Goal: Transaction & Acquisition: Download file/media

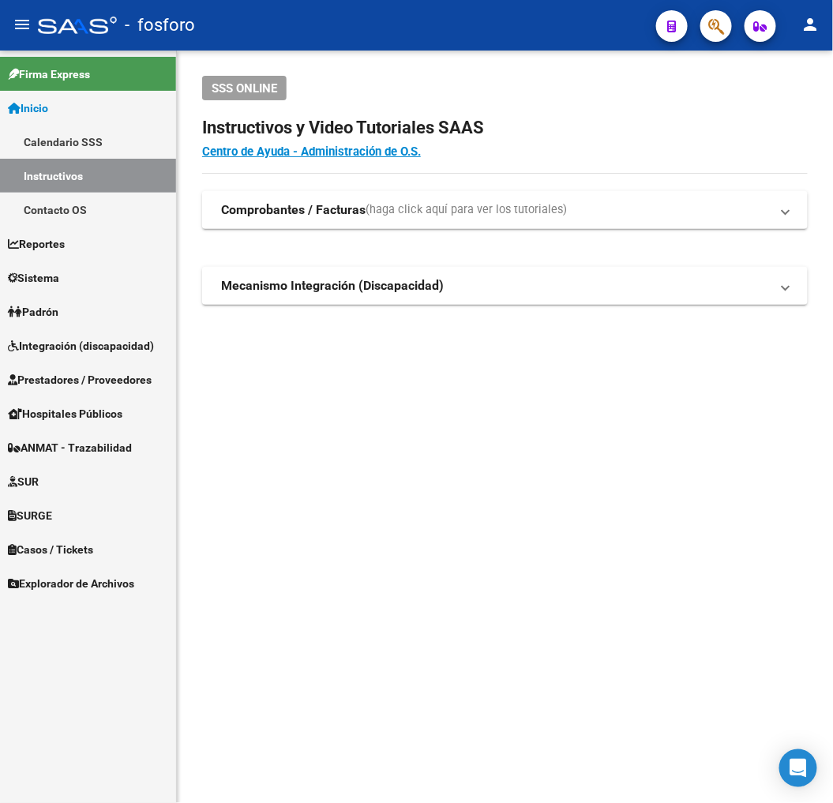
click at [264, 403] on mat-sidenav-content "SSS ONLINE Instructivos y Video Tutoriales SAAS Centro de Ayuda - Administració…" at bounding box center [505, 427] width 656 height 752
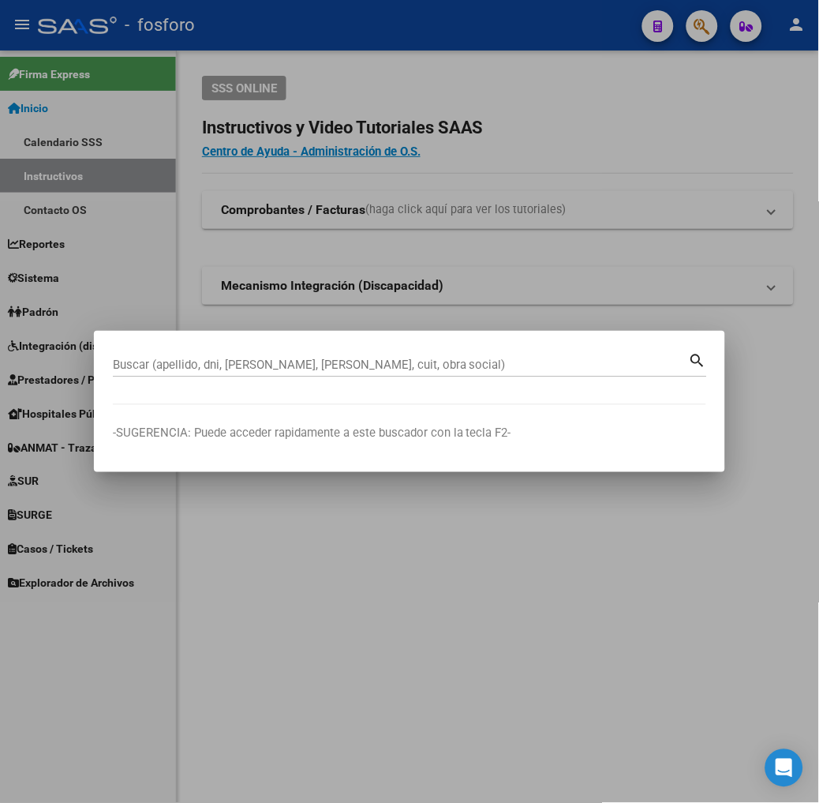
paste input "27939394341"
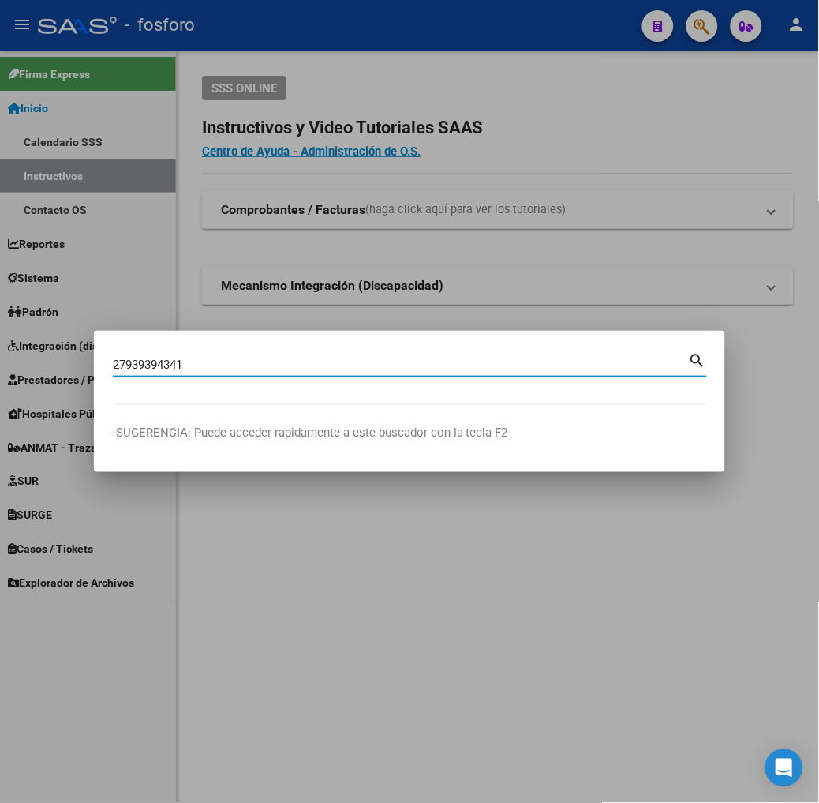
type input "27939394341"
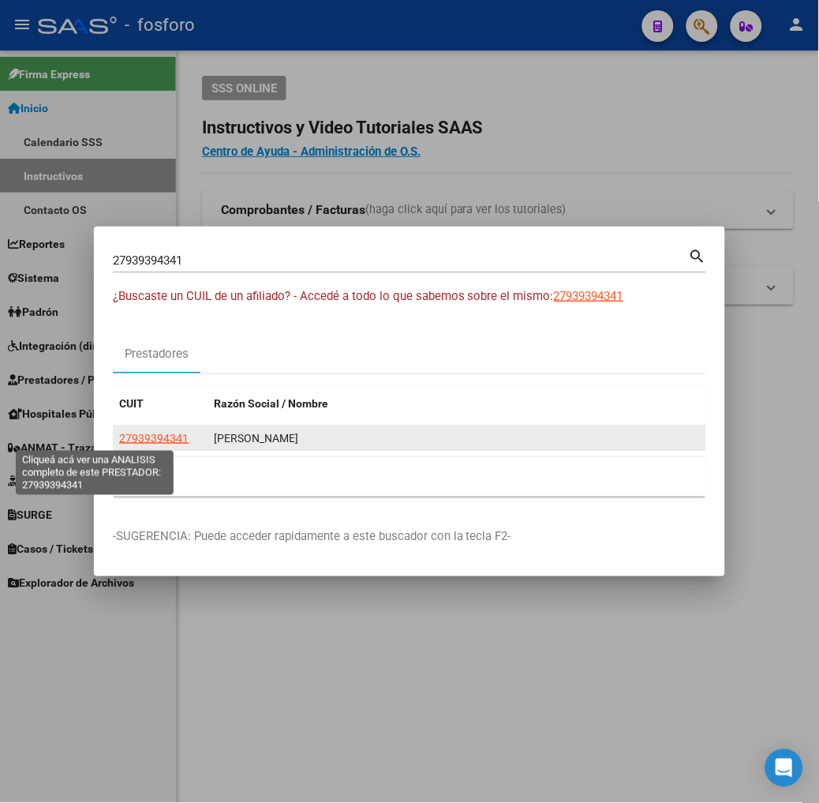
click at [119, 436] on span "27939394341" at bounding box center [153, 438] width 69 height 13
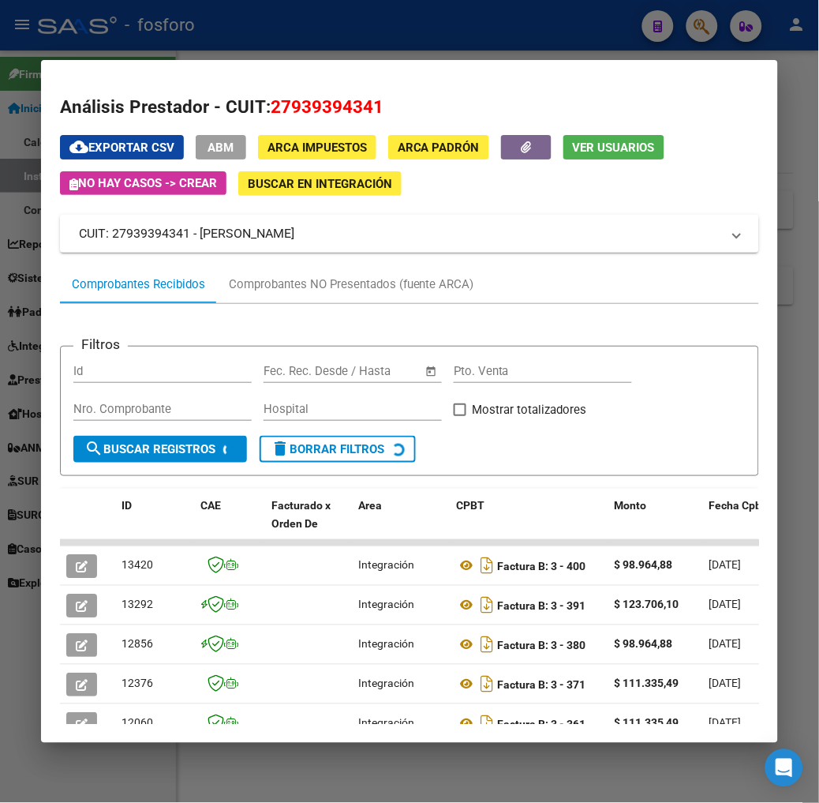
scroll to position [303, 0]
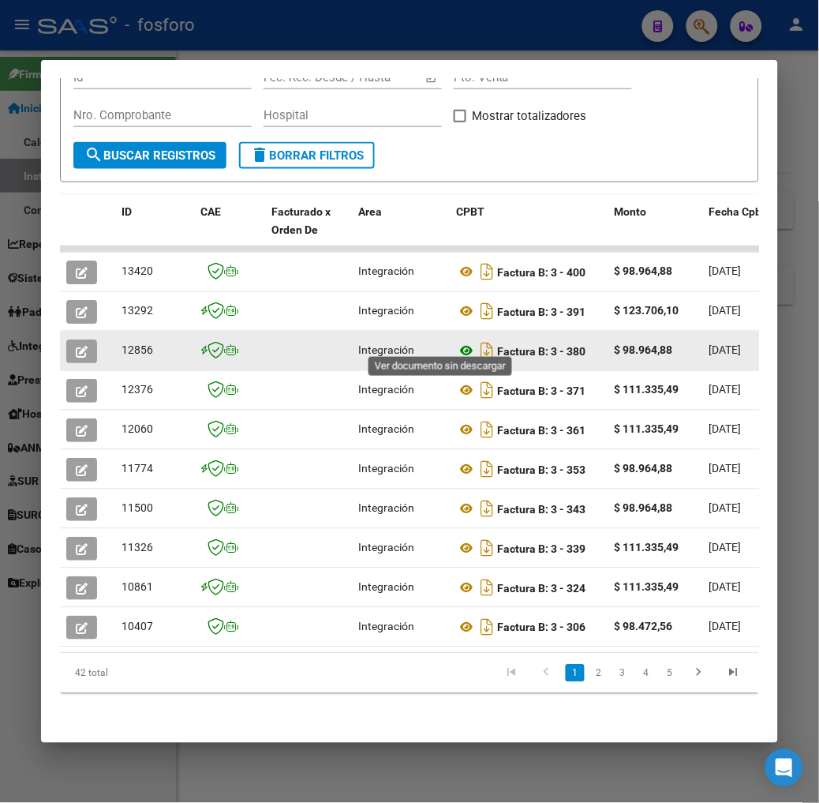
click at [457, 342] on icon at bounding box center [467, 351] width 21 height 19
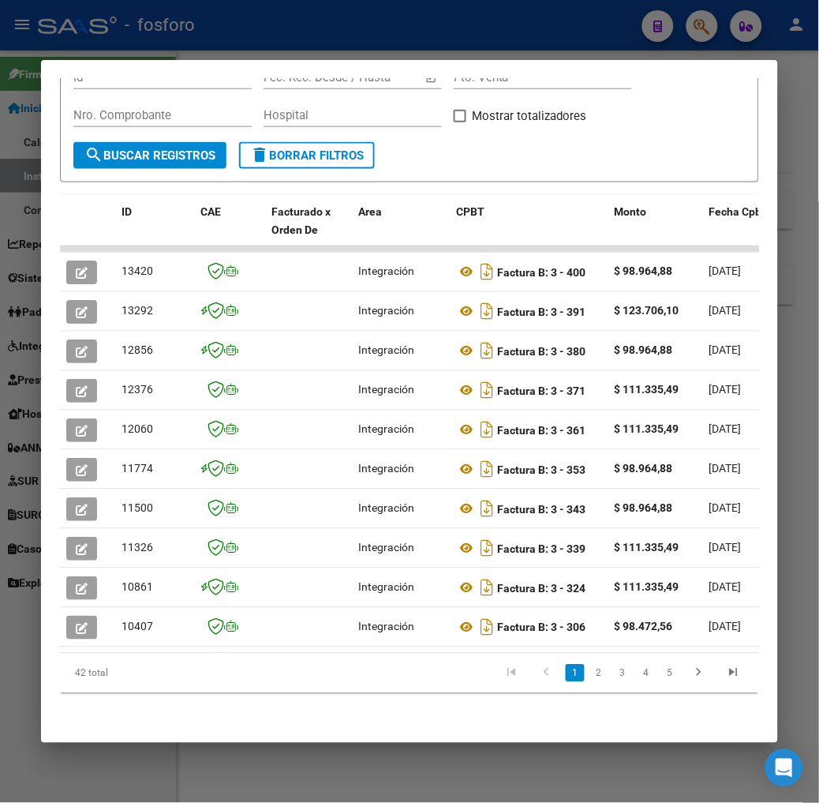
click at [573, 155] on form "Filtros Id Fecha inicio – Fecha fin Fec. Rec. Desde / Hasta Pto. Venta Nro. Com…" at bounding box center [409, 117] width 699 height 131
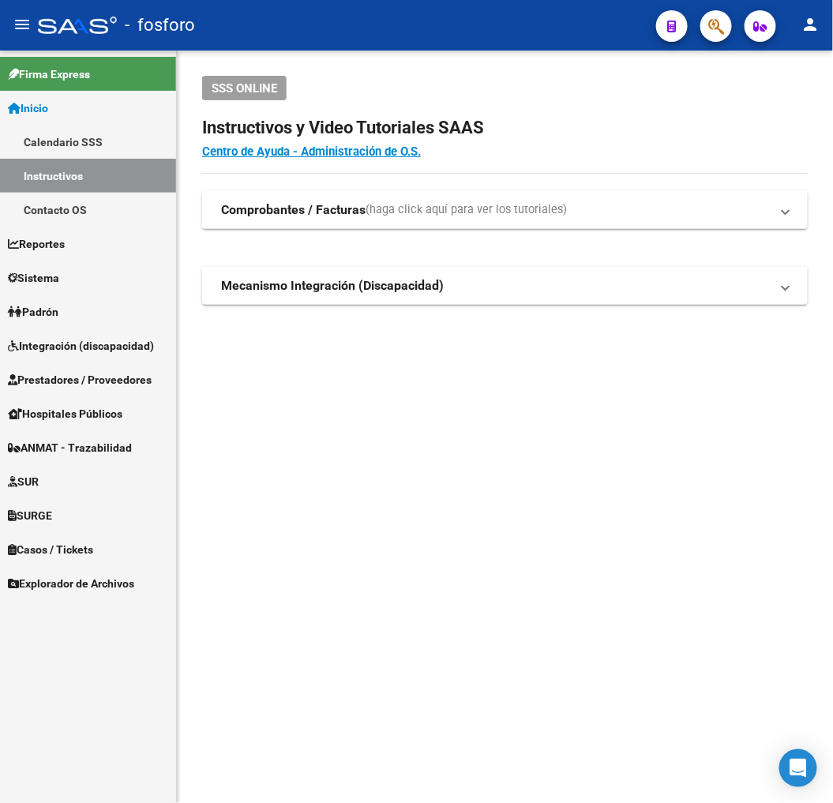
click at [526, 340] on div "SSS ONLINE Instructivos y Video Tutoriales SAAS Centro de Ayuda - Administració…" at bounding box center [505, 216] width 656 height 330
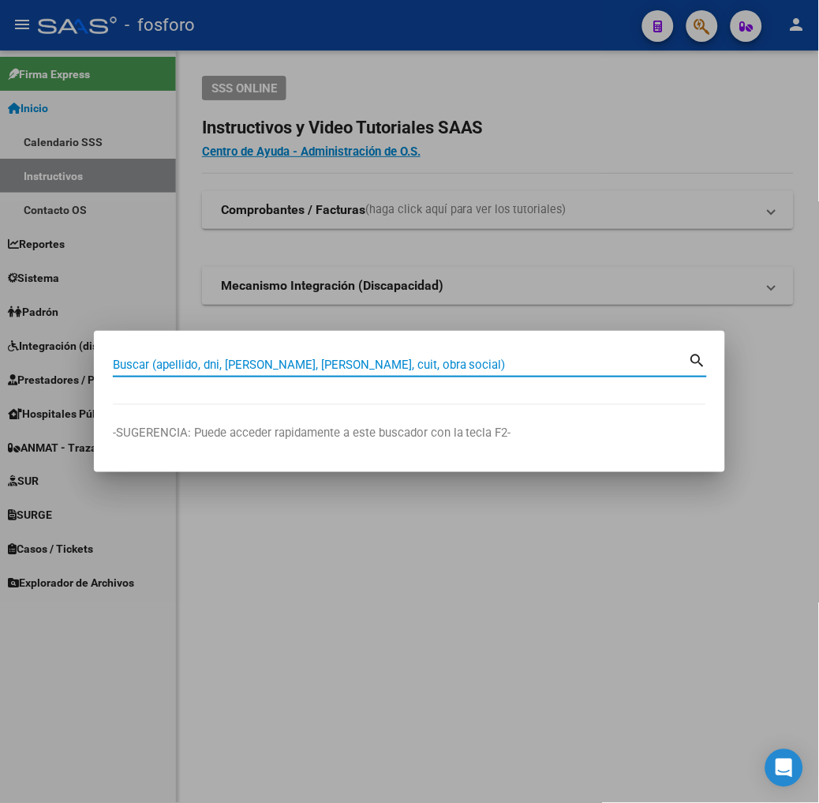
type input "V"
type input "23308009084"
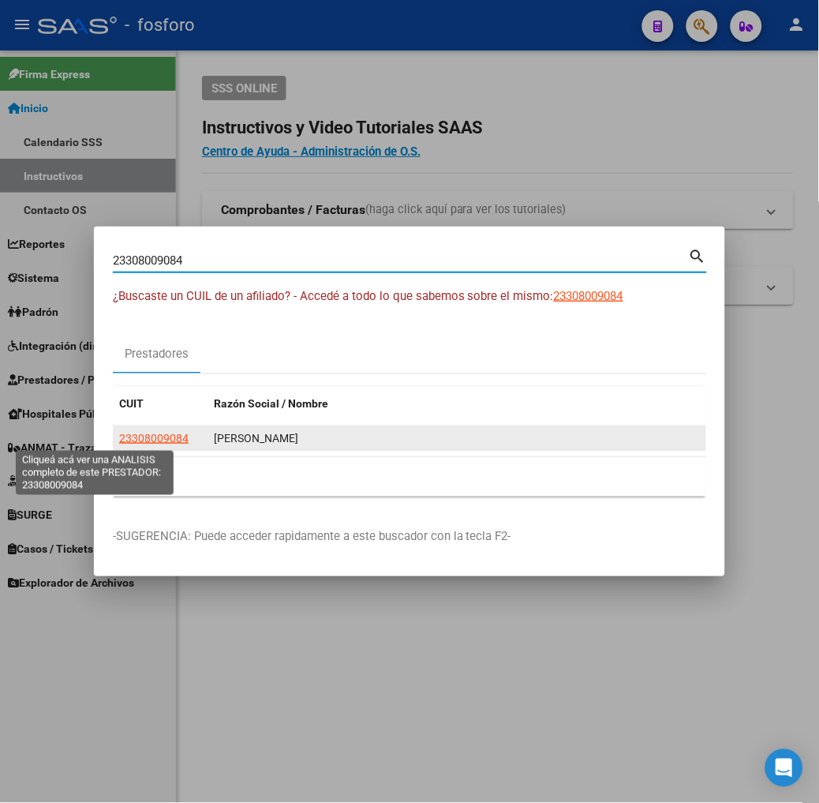
click at [119, 438] on span "23308009084" at bounding box center [153, 438] width 69 height 13
type textarea "23308009084"
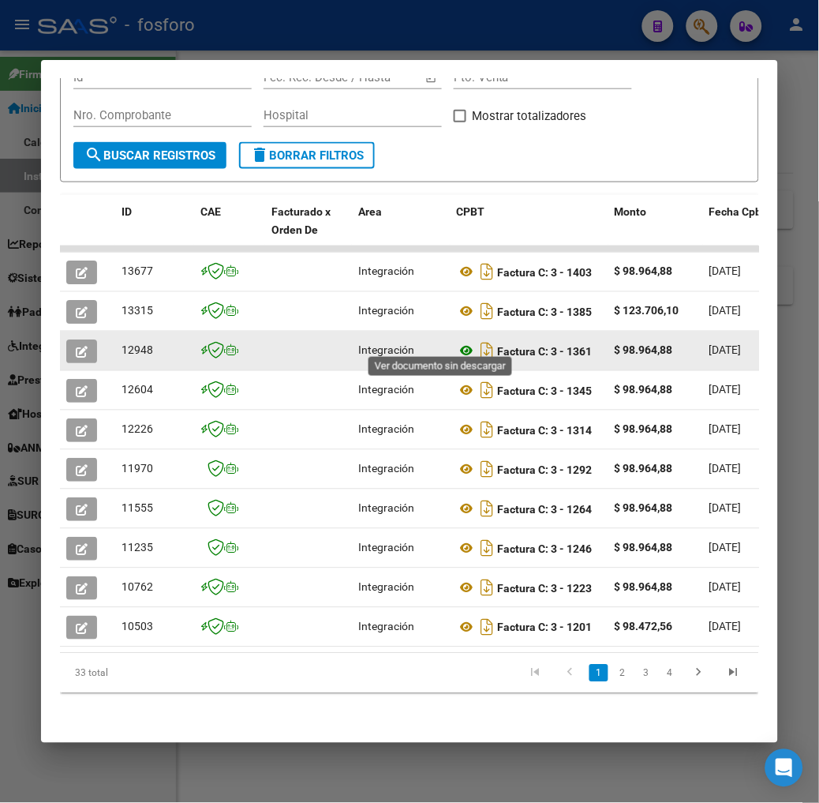
click at [457, 342] on icon at bounding box center [467, 351] width 21 height 19
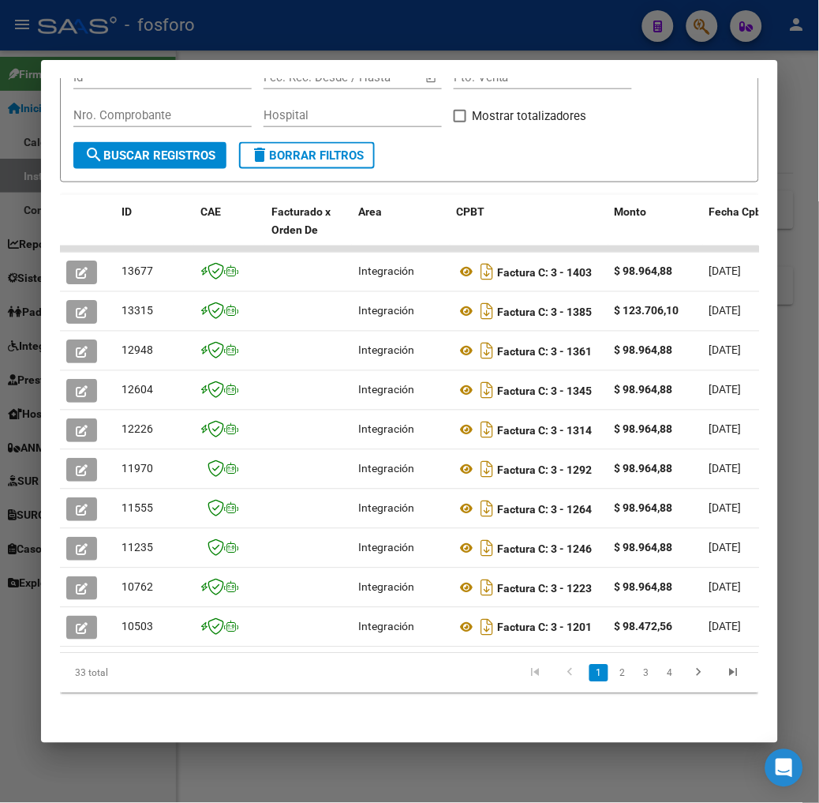
click at [650, 119] on div "Filtros Id Fecha inicio – Fecha fin Fec. Rec. Desde / Hasta Pto. Venta Nro. Com…" at bounding box center [409, 104] width 673 height 77
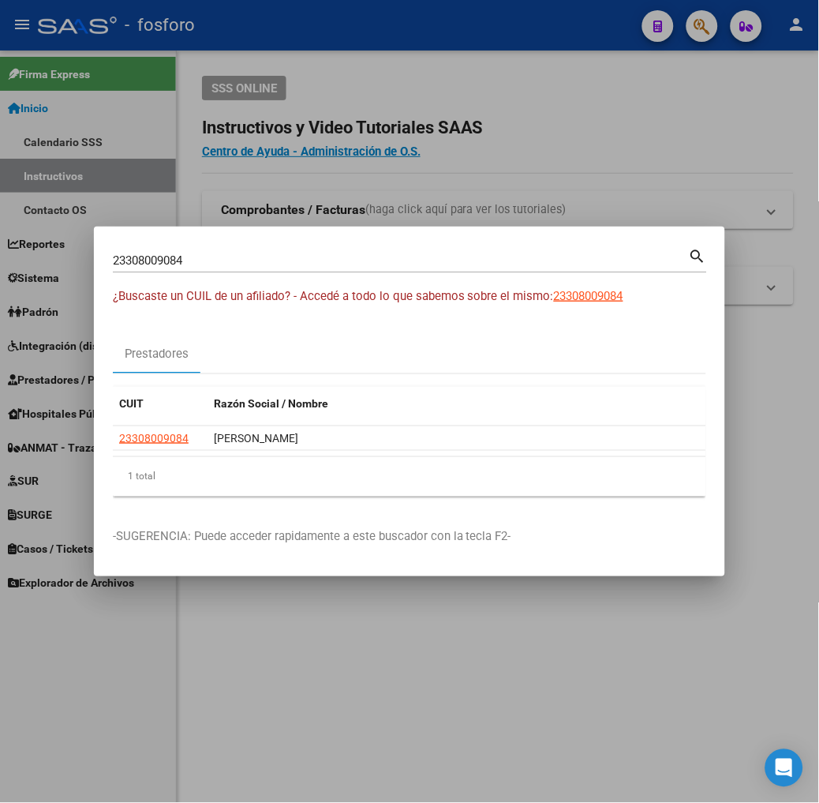
click at [706, 293] on div "¿Buscaste un CUIL de un afiliado? - Accedé a todo lo que sabemos sobre el mismo…" at bounding box center [410, 305] width 594 height 36
click at [652, 305] on div "¿Buscaste un CUIL de un afiliado? - Accedé a todo lo que sabemos sobre el mismo…" at bounding box center [410, 305] width 594 height 36
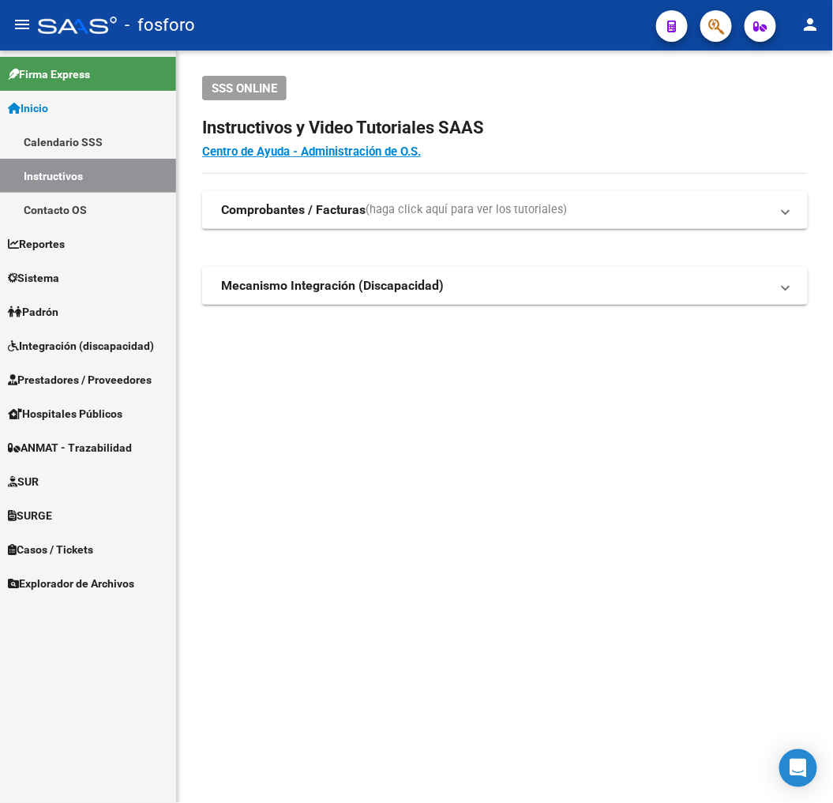
click at [369, 490] on mat-sidenav-content "SSS ONLINE Instructivos y Video Tutoriales SAAS Centro de Ayuda - Administració…" at bounding box center [505, 427] width 656 height 752
click at [516, 617] on mat-sidenav-content "SSS ONLINE Instructivos y Video Tutoriales SAAS Centro de Ayuda - Administració…" at bounding box center [505, 427] width 656 height 752
click at [42, 372] on span "Prestadores / Proveedores" at bounding box center [80, 379] width 144 height 17
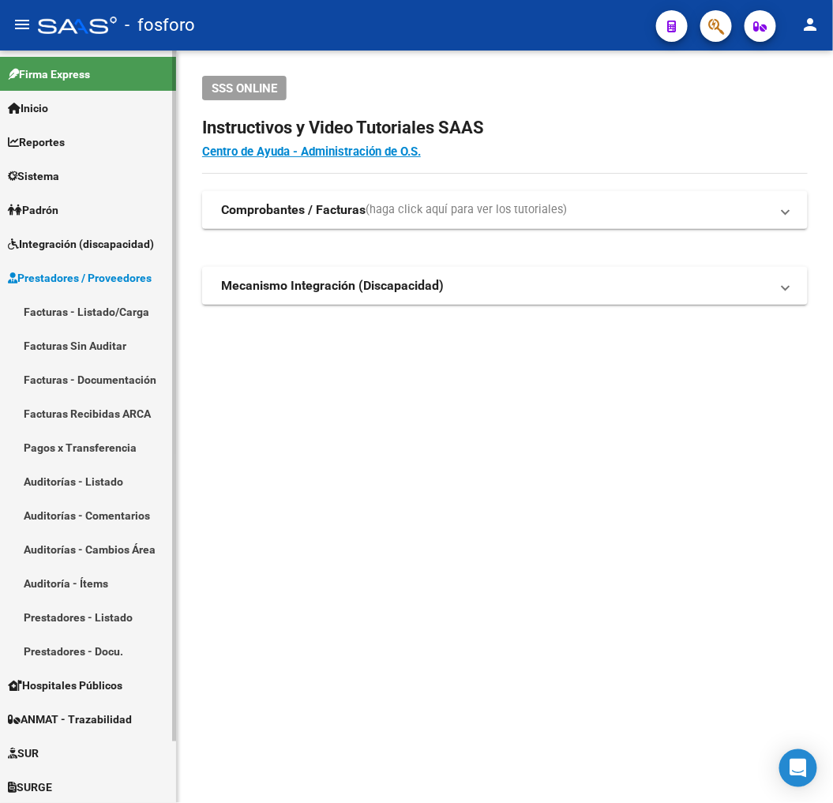
click at [95, 314] on link "Facturas - Listado/Carga" at bounding box center [88, 311] width 176 height 34
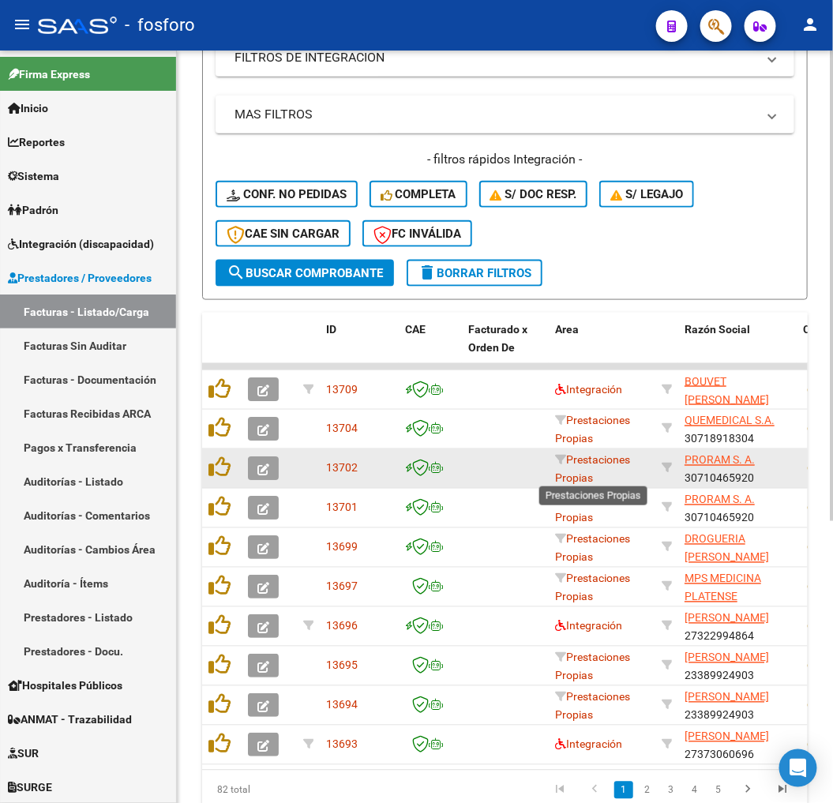
scroll to position [385, 0]
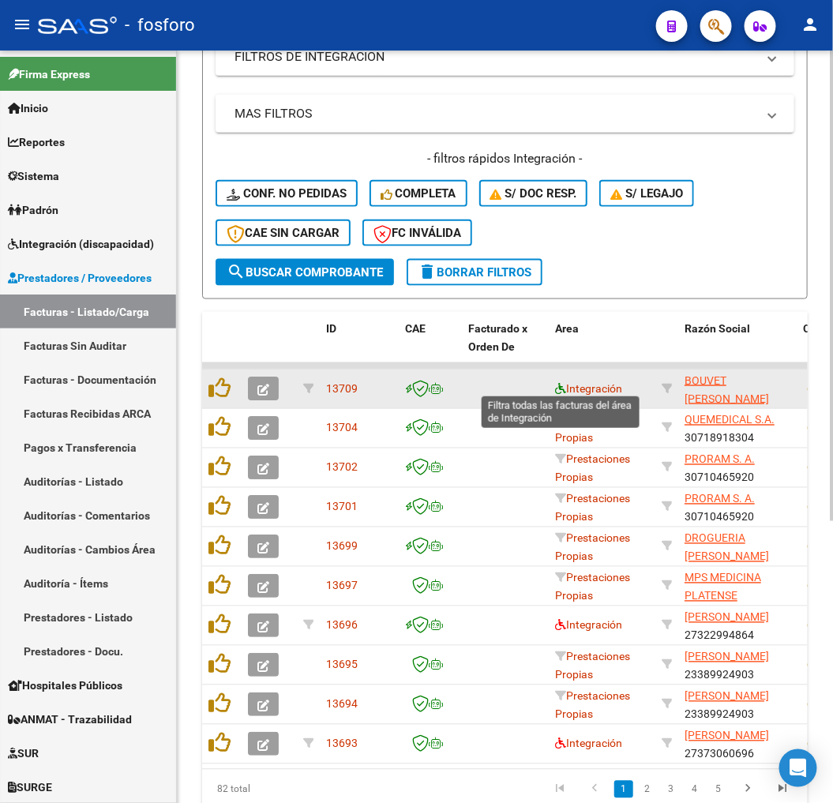
click at [556, 388] on icon at bounding box center [560, 388] width 11 height 11
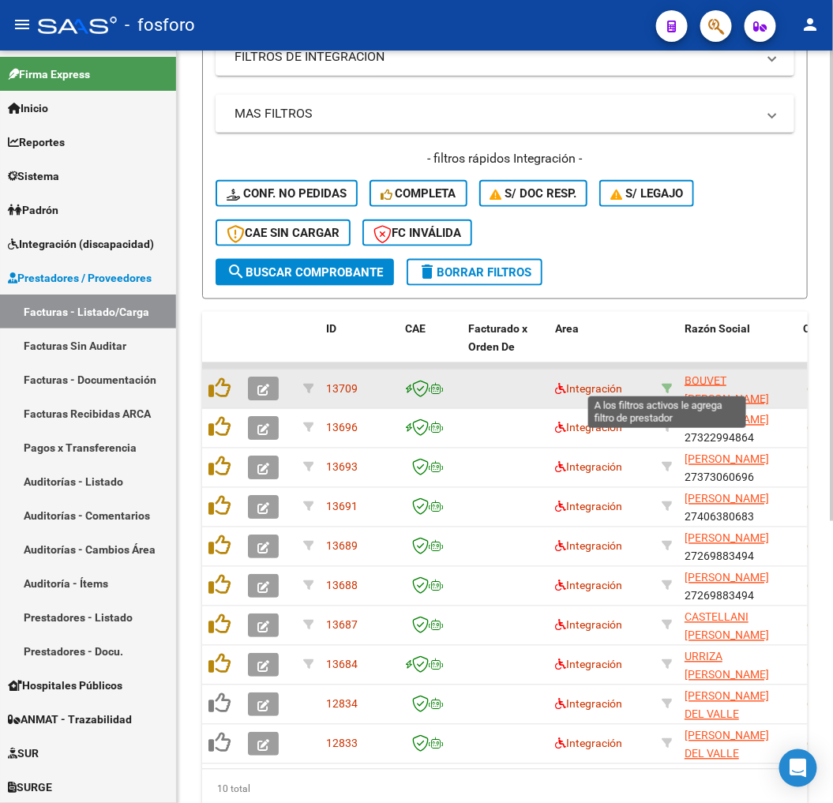
click at [665, 384] on icon at bounding box center [666, 388] width 11 height 11
type input "27214425020"
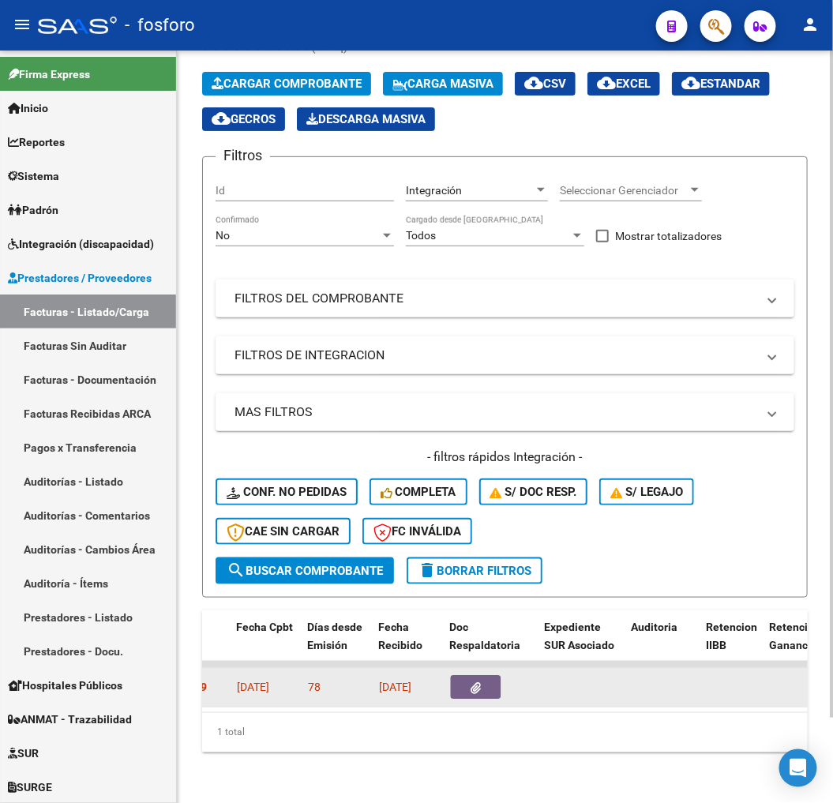
scroll to position [0, 838]
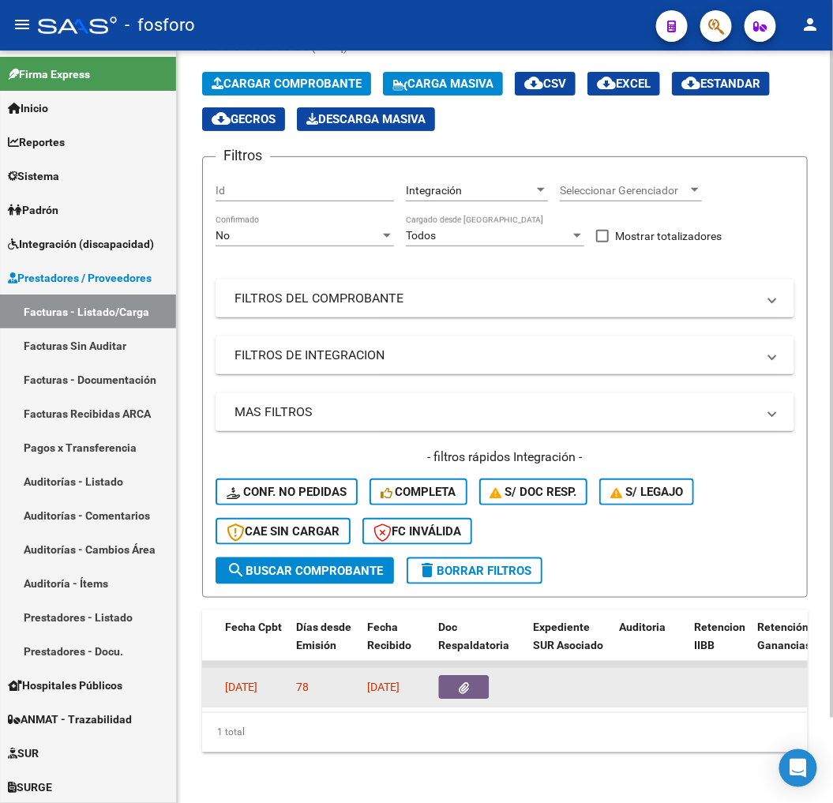
click at [470, 675] on button "button" at bounding box center [463, 687] width 51 height 24
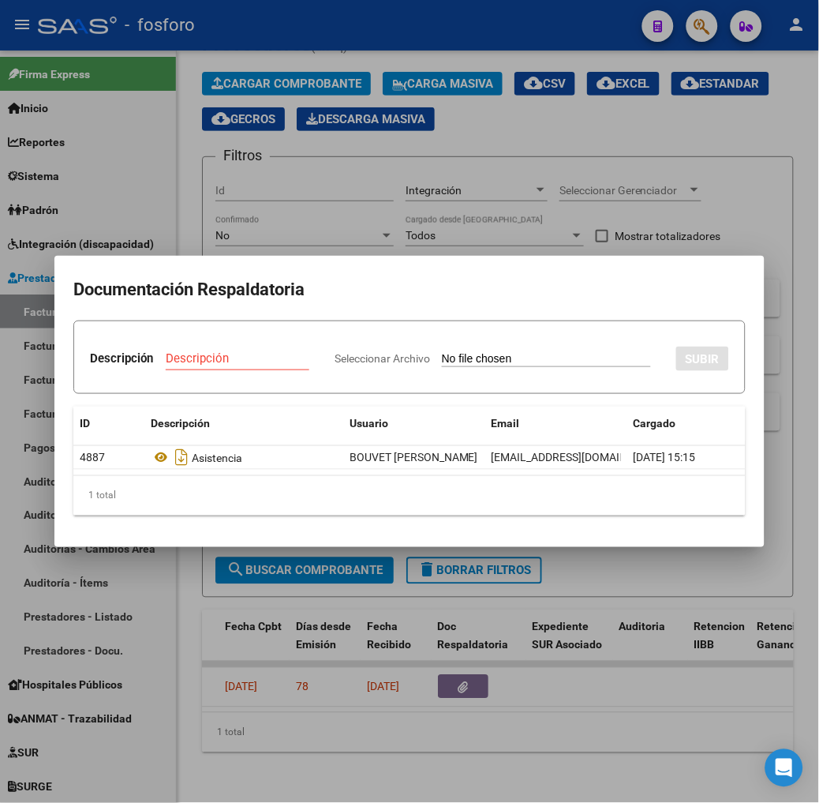
click at [234, 478] on div "1 total" at bounding box center [409, 495] width 673 height 39
click at [266, 523] on mat-dialog-content "Documentación Respaldatoria Descripción Descripción Seleccionar Archivo SUBIR I…" at bounding box center [409, 401] width 710 height 253
click at [513, 726] on div at bounding box center [409, 401] width 819 height 803
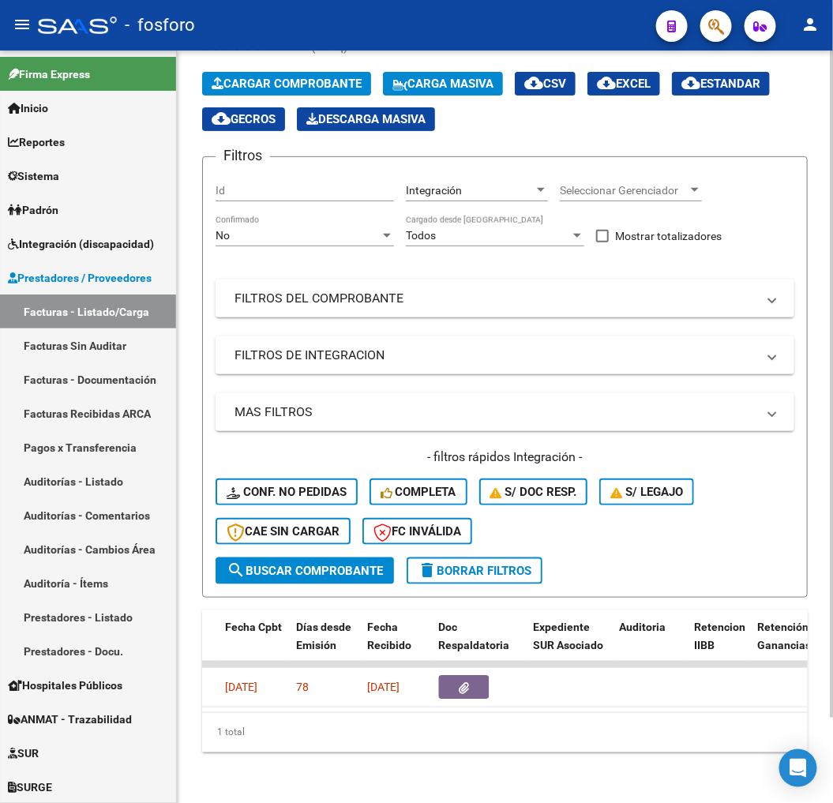
click at [373, 697] on datatable-body "13709 Integración BOUVET [PERSON_NAME] 27214425020 Factura C: 3 - 20779 $ 729.2…" at bounding box center [504, 686] width 605 height 51
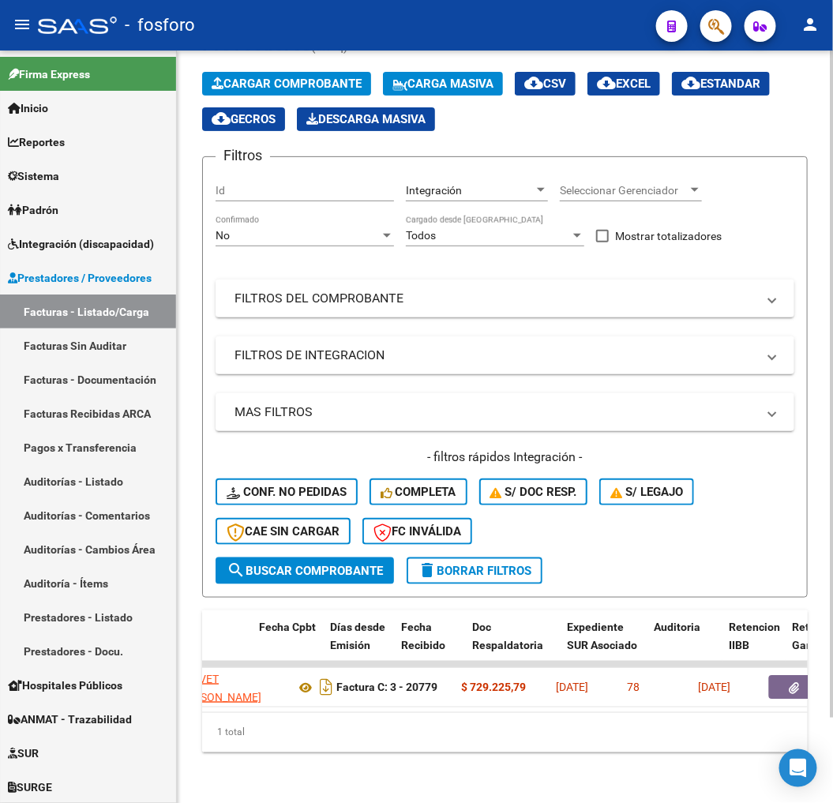
scroll to position [0, 0]
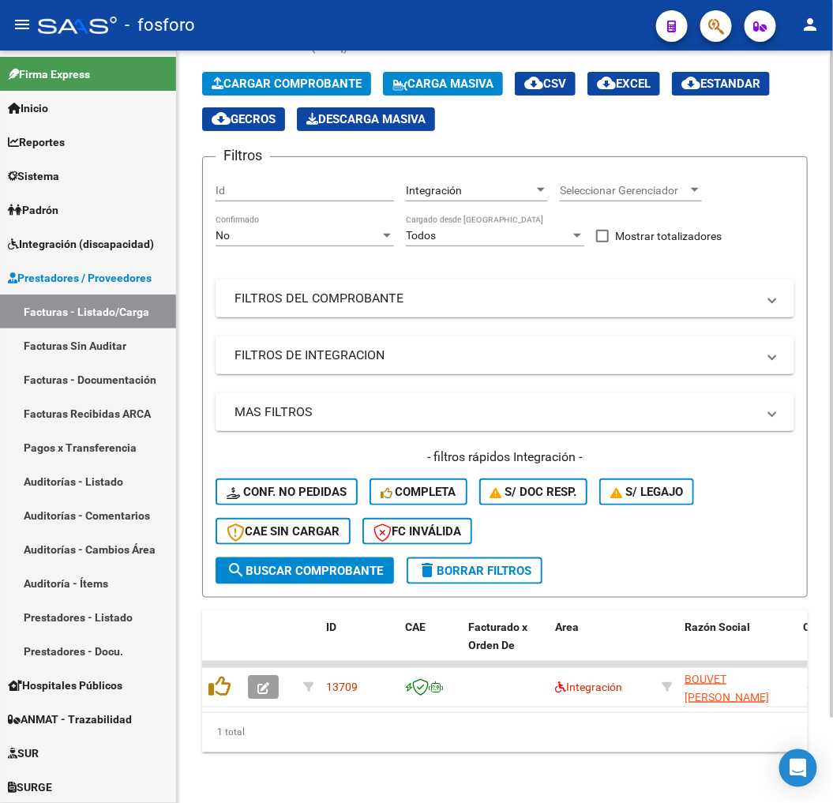
click at [286, 722] on div "1 total" at bounding box center [504, 732] width 605 height 39
click at [485, 541] on div "- filtros rápidos Integración - Conf. no pedidas Completa S/ Doc Resp. S/ legaj…" at bounding box center [504, 502] width 579 height 109
click at [485, 557] on button "delete Borrar Filtros" at bounding box center [474, 570] width 136 height 27
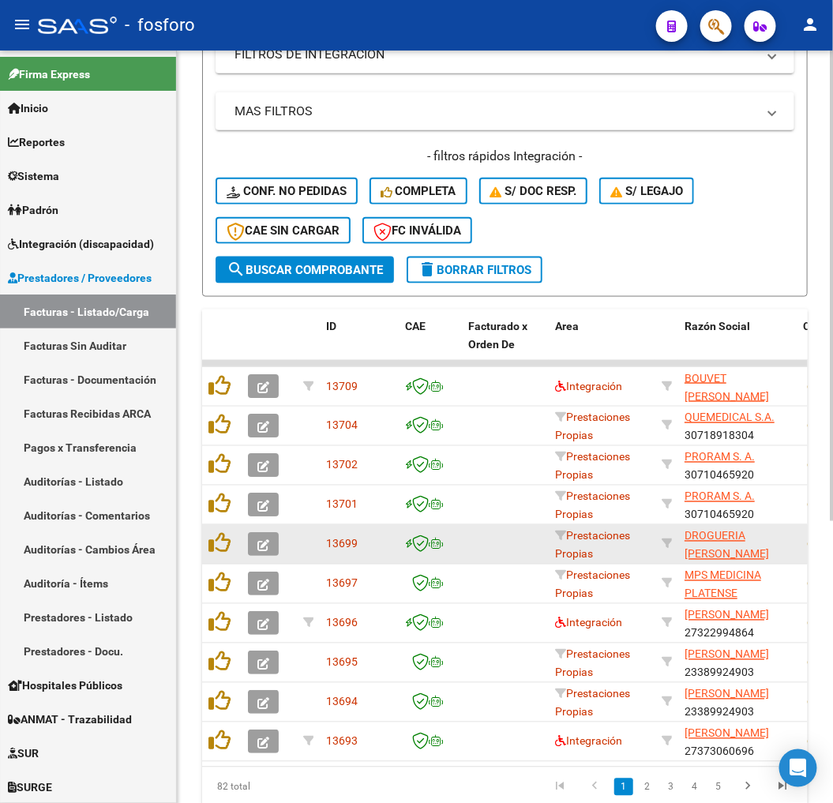
scroll to position [451, 0]
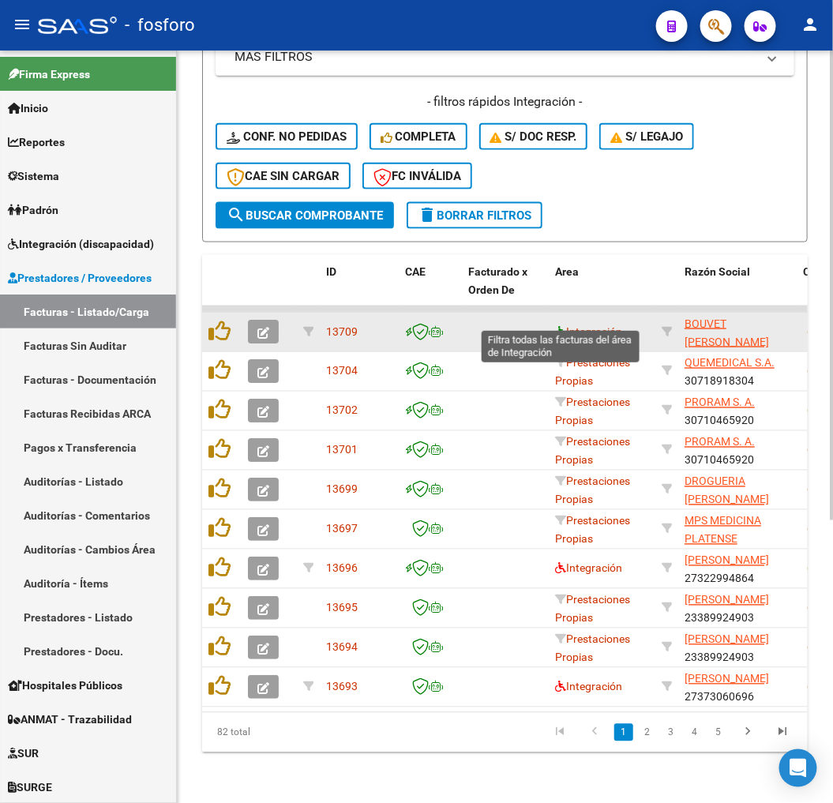
click at [560, 326] on icon at bounding box center [560, 331] width 11 height 11
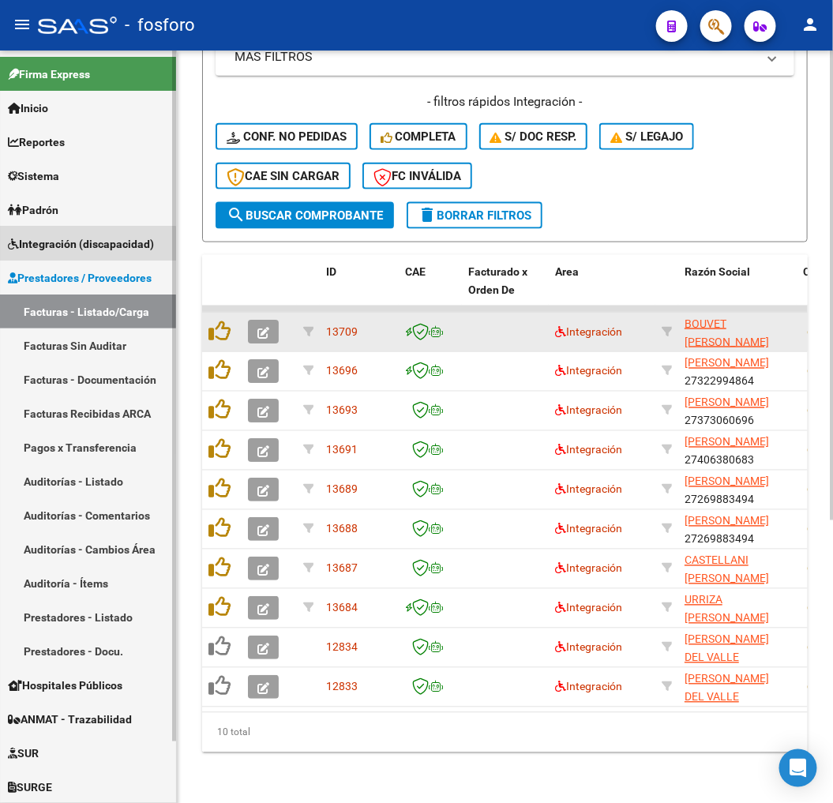
click at [80, 248] on span "Integración (discapacidad)" at bounding box center [81, 243] width 146 height 17
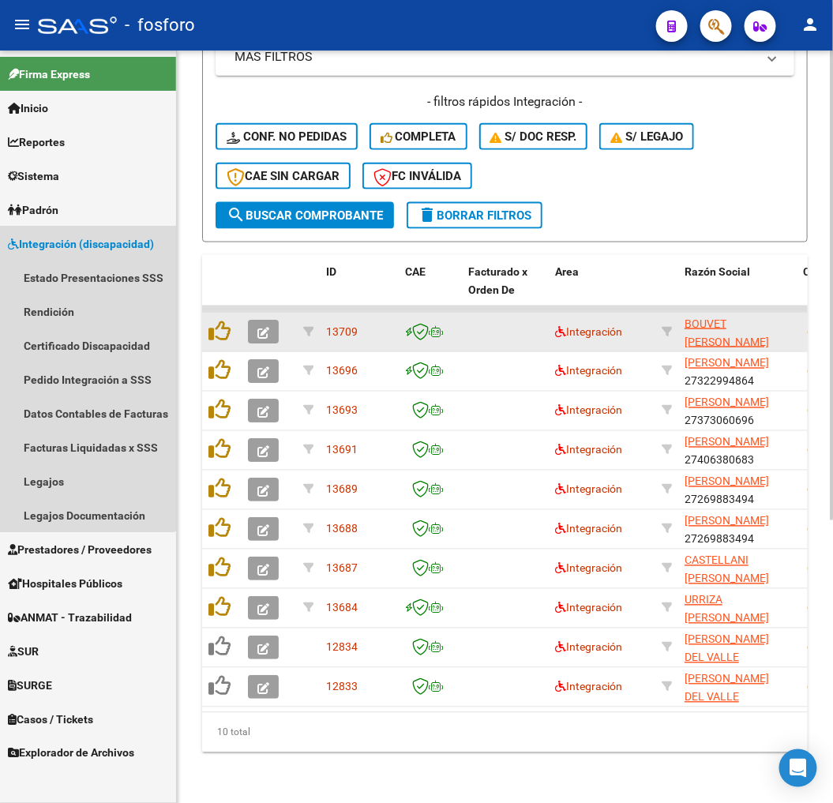
click at [83, 259] on link "Integración (discapacidad)" at bounding box center [88, 244] width 176 height 34
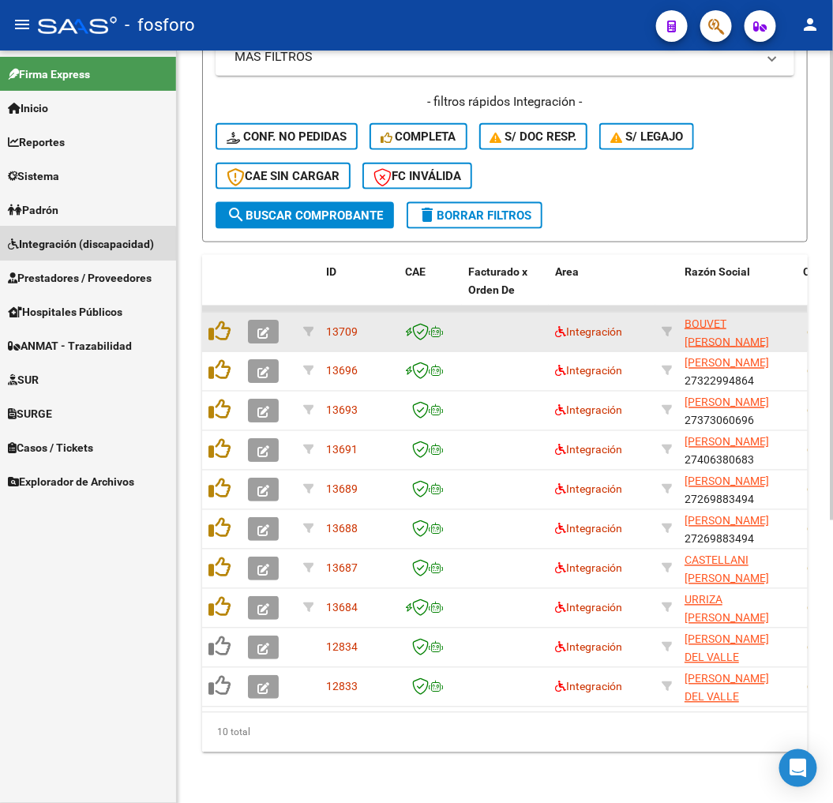
click at [83, 248] on span "Integración (discapacidad)" at bounding box center [81, 243] width 146 height 17
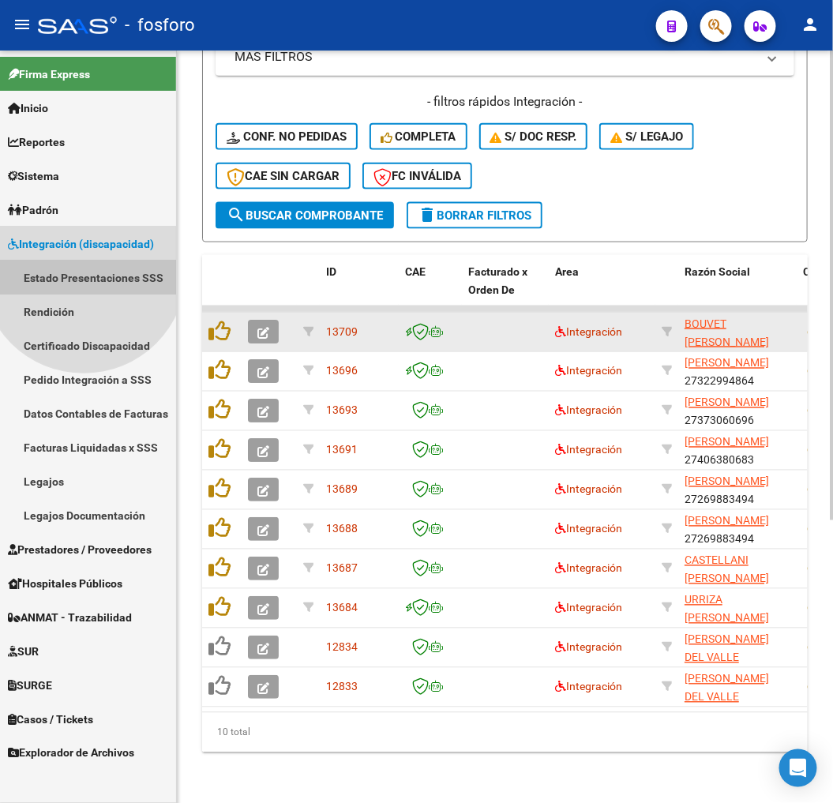
click at [84, 271] on link "Estado Presentaciones SSS" at bounding box center [88, 277] width 176 height 34
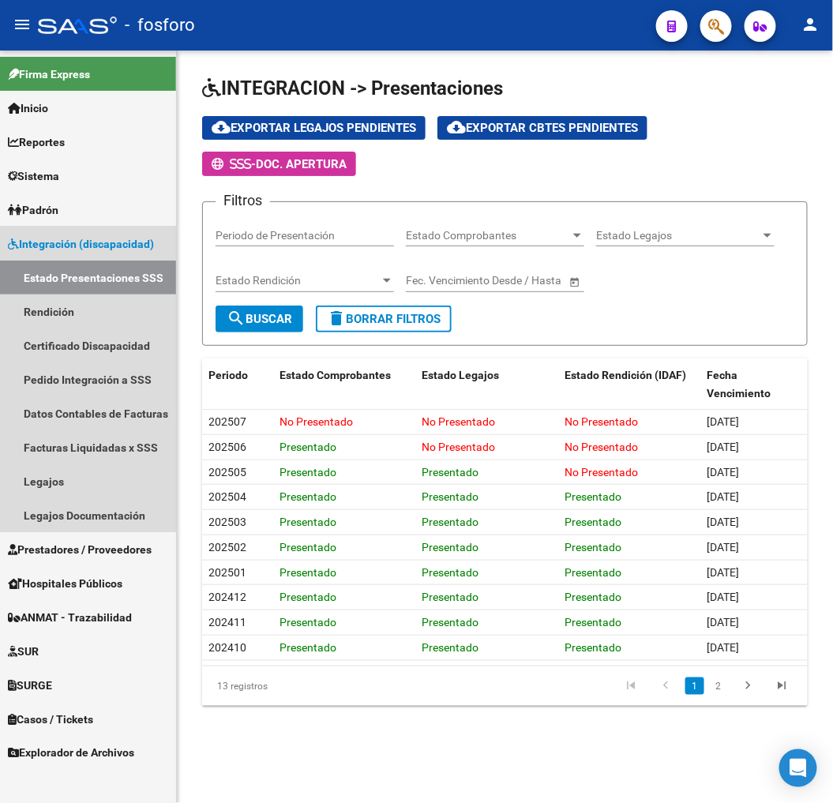
click at [112, 249] on span "Integración (discapacidad)" at bounding box center [81, 243] width 146 height 17
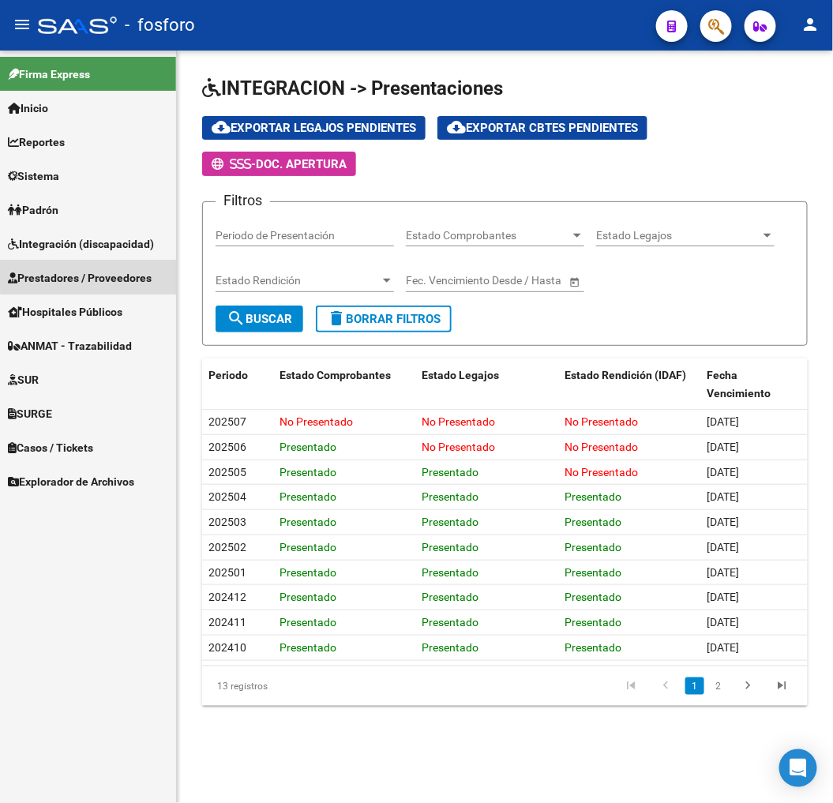
click at [98, 275] on span "Prestadores / Proveedores" at bounding box center [80, 277] width 144 height 17
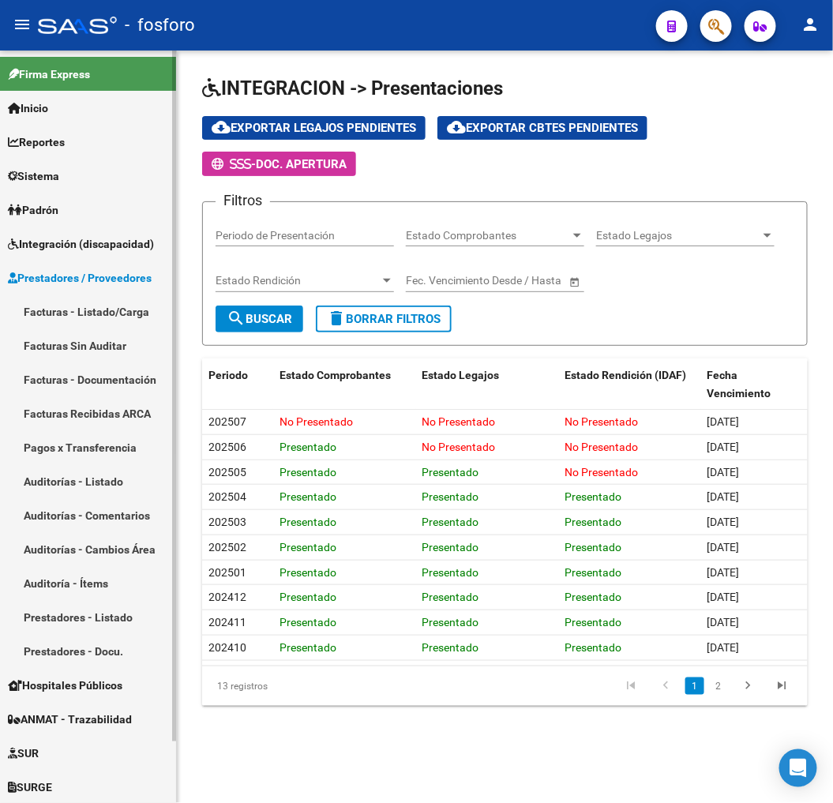
click at [98, 275] on span "Prestadores / Proveedores" at bounding box center [80, 277] width 144 height 17
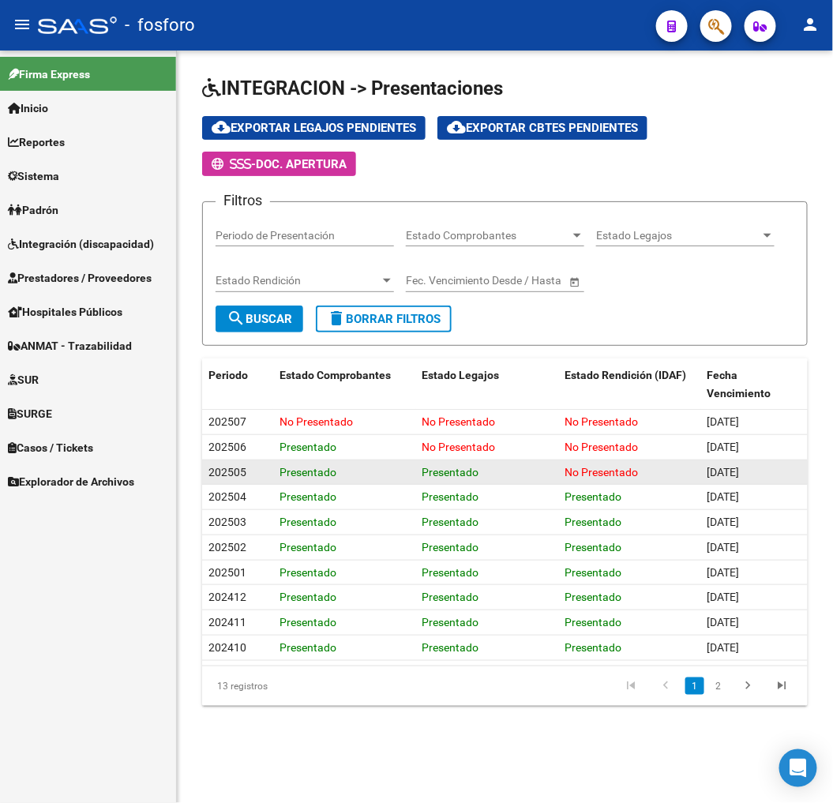
click at [594, 460] on datatable-body-cell "No Presentado" at bounding box center [629, 472] width 142 height 24
drag, startPoint x: 594, startPoint y: 460, endPoint x: 606, endPoint y: 470, distance: 15.8
click at [606, 470] on span "No Presentado" at bounding box center [600, 472] width 73 height 13
click at [602, 470] on span "No Presentado" at bounding box center [600, 472] width 73 height 13
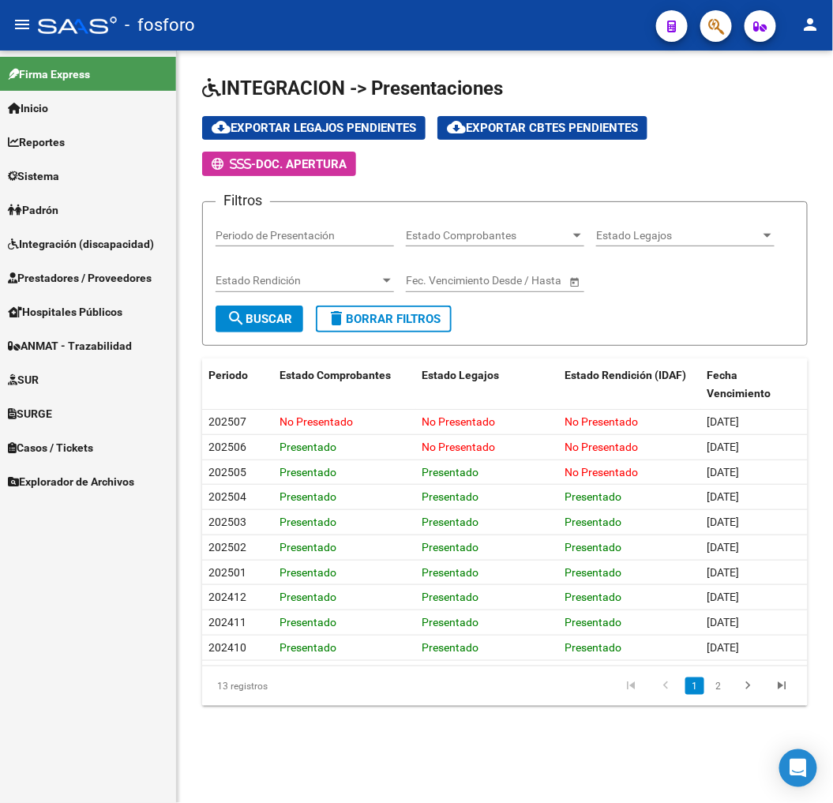
click at [567, 692] on datatable-pager "1 2" at bounding box center [563, 686] width 471 height 27
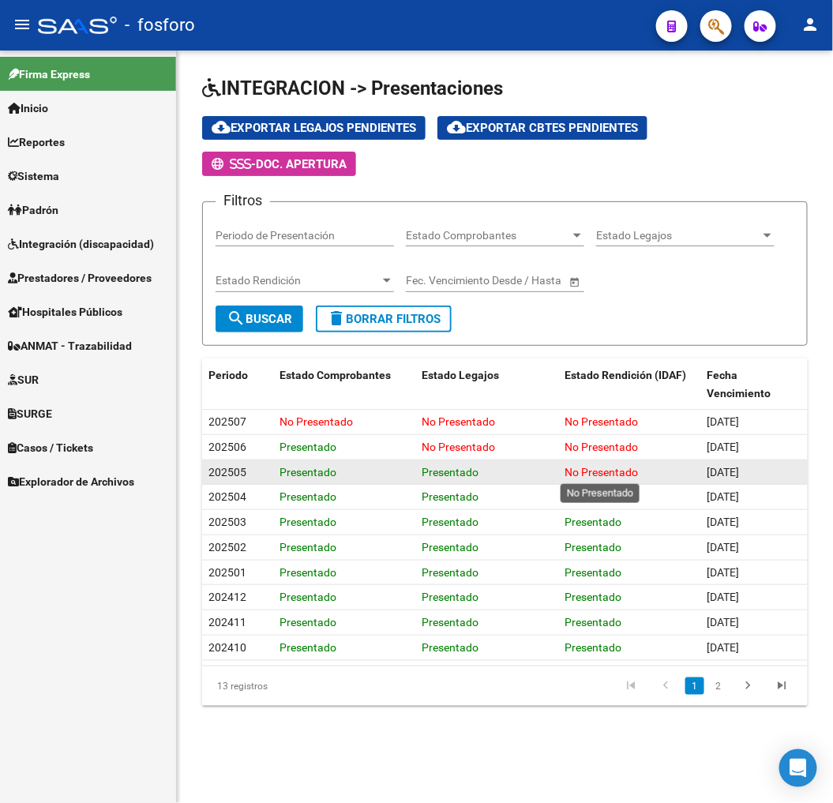
click at [633, 470] on span "No Presentado" at bounding box center [600, 472] width 73 height 13
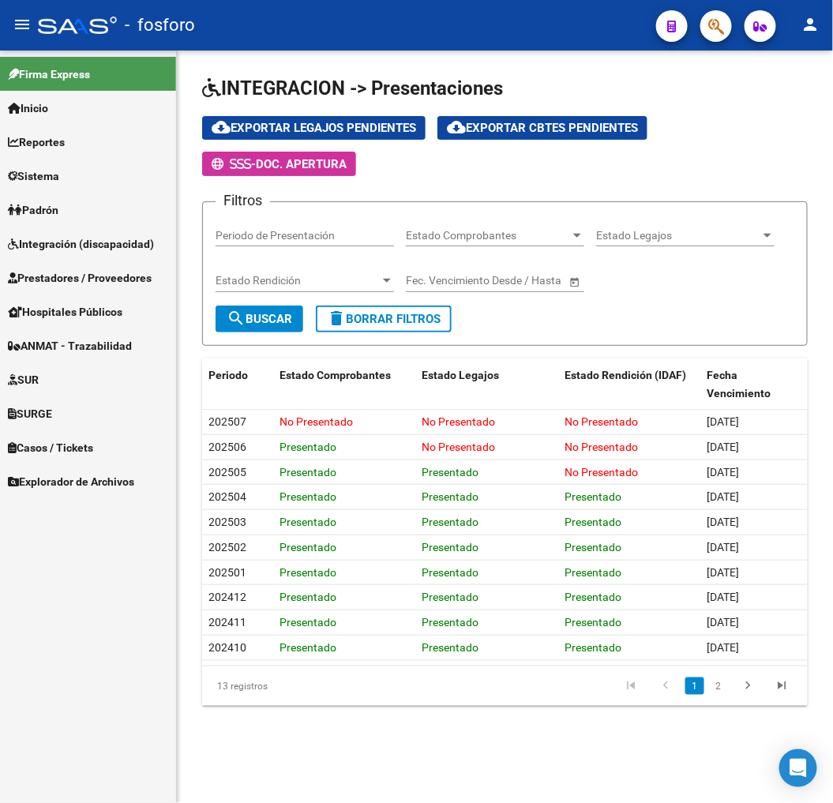
click at [96, 405] on link "SURGE" at bounding box center [88, 413] width 176 height 34
click at [90, 425] on link "SURGE" at bounding box center [88, 413] width 176 height 34
click at [77, 438] on link "Solicitudes" at bounding box center [88, 447] width 176 height 34
click at [69, 403] on link "SURGE" at bounding box center [88, 413] width 176 height 34
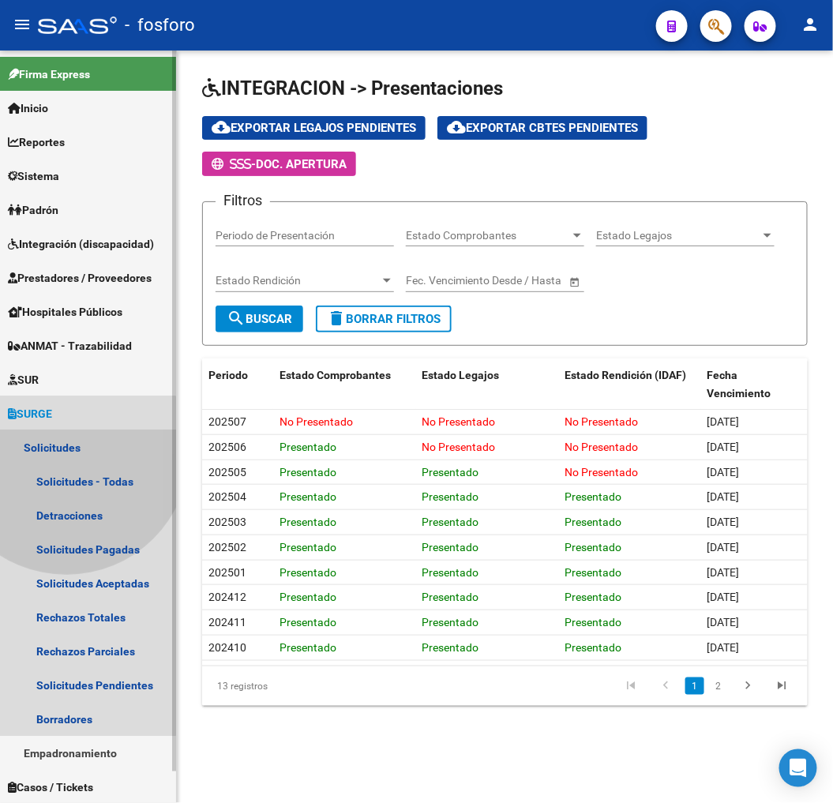
click at [66, 451] on link "Solicitudes" at bounding box center [88, 447] width 176 height 34
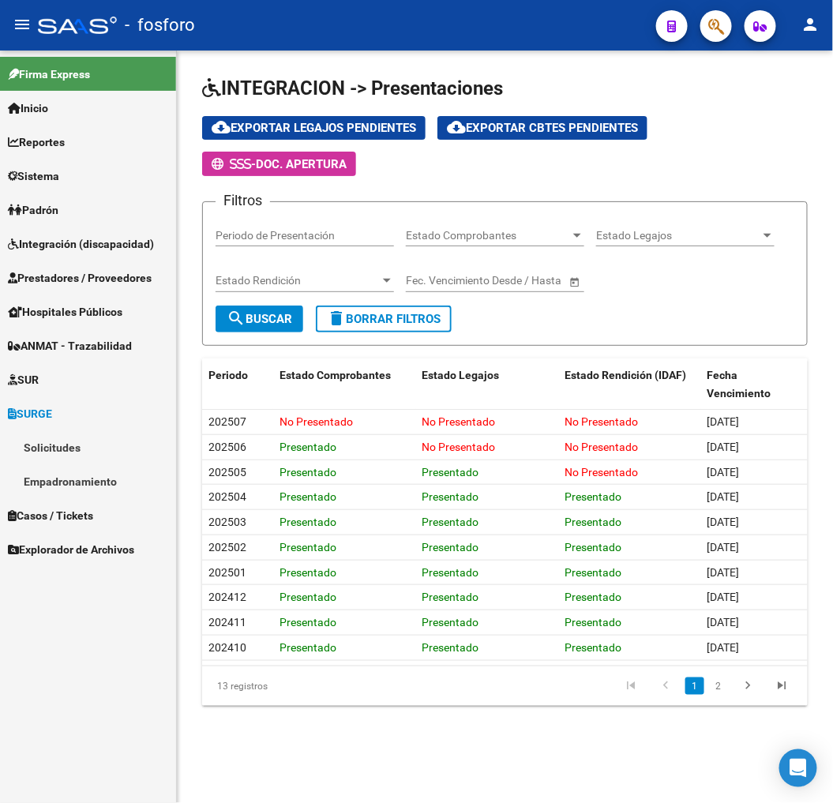
click at [69, 439] on link "Solicitudes" at bounding box center [88, 447] width 176 height 34
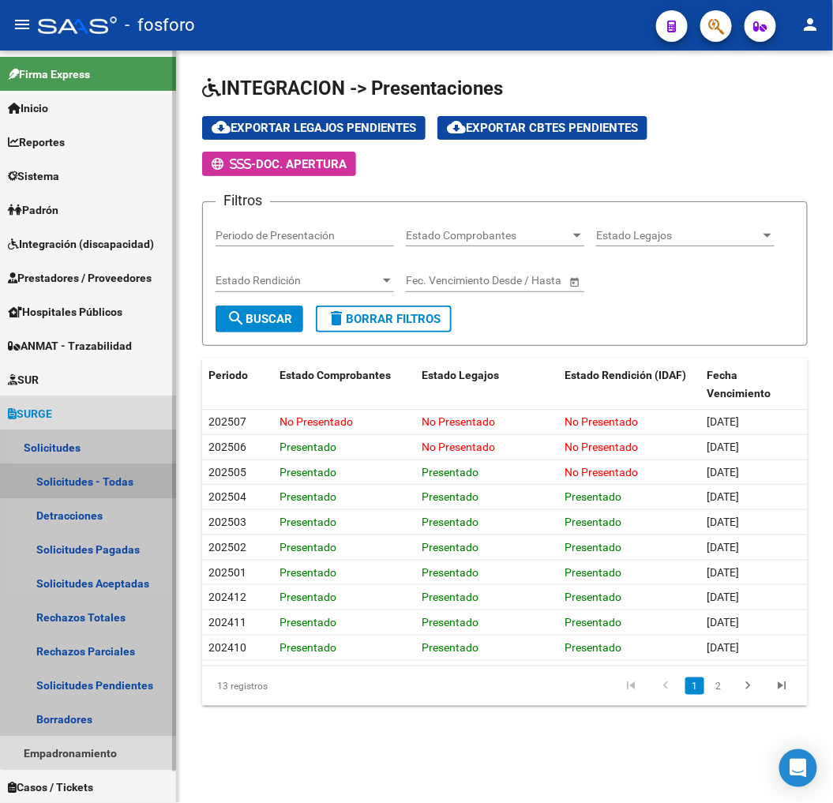
click at [89, 470] on link "Solicitudes - Todas" at bounding box center [88, 481] width 176 height 34
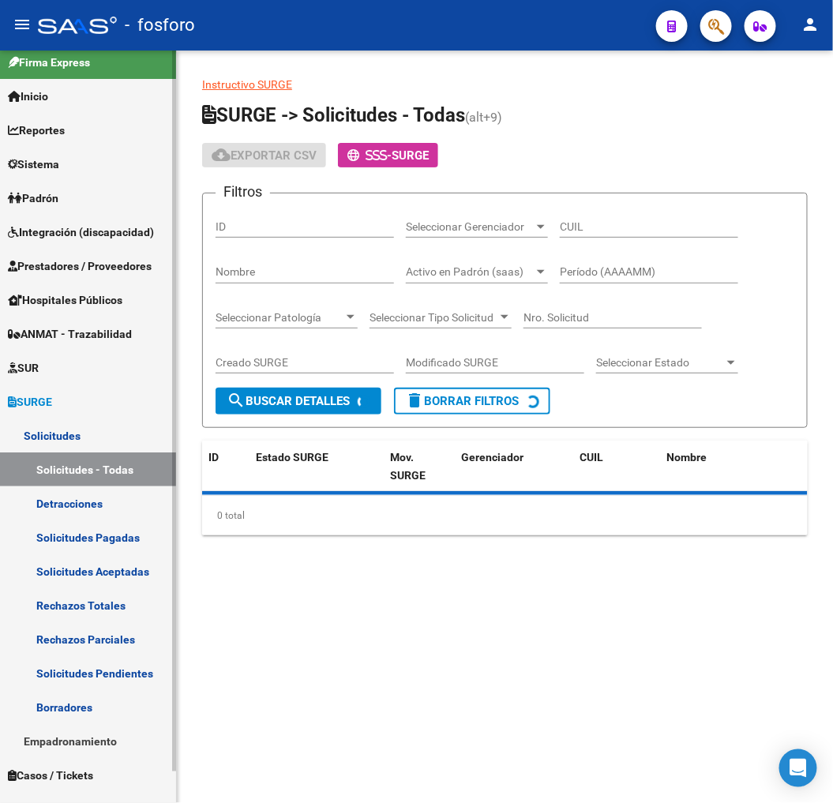
scroll to position [34, 0]
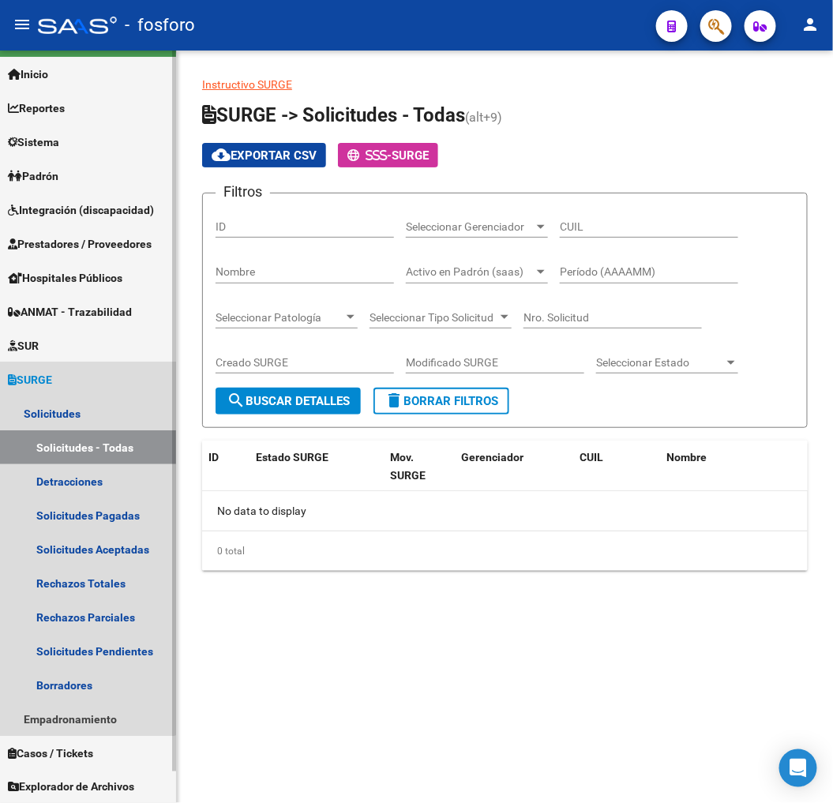
click at [72, 388] on link "SURGE" at bounding box center [88, 379] width 176 height 34
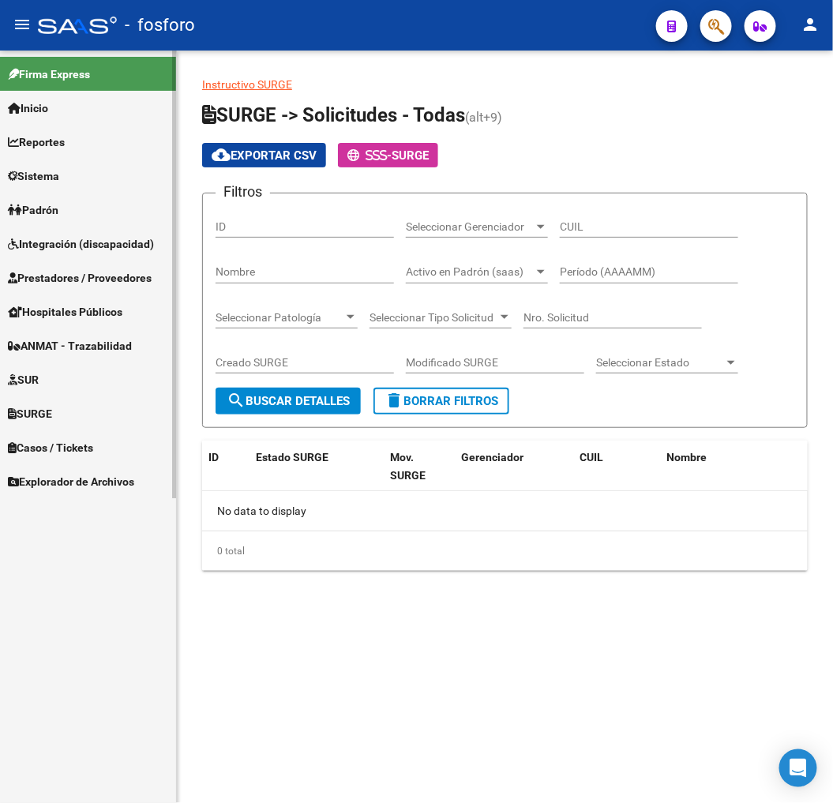
scroll to position [0, 0]
click at [52, 419] on span "SURGE" at bounding box center [30, 413] width 44 height 17
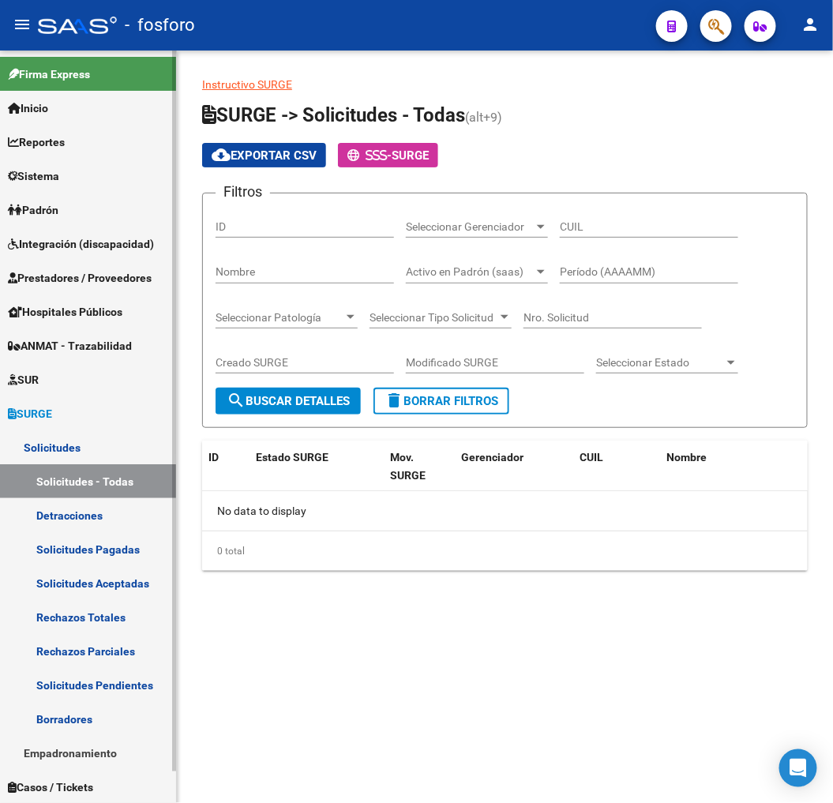
click at [57, 451] on link "Solicitudes" at bounding box center [88, 447] width 176 height 34
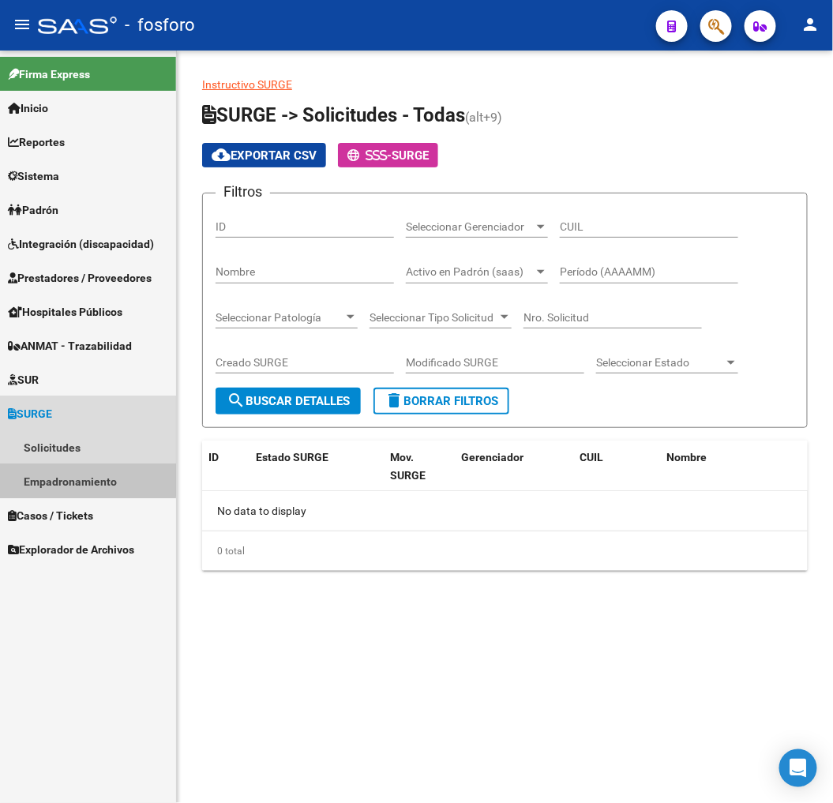
click at [58, 478] on link "Empadronamiento" at bounding box center [88, 481] width 176 height 34
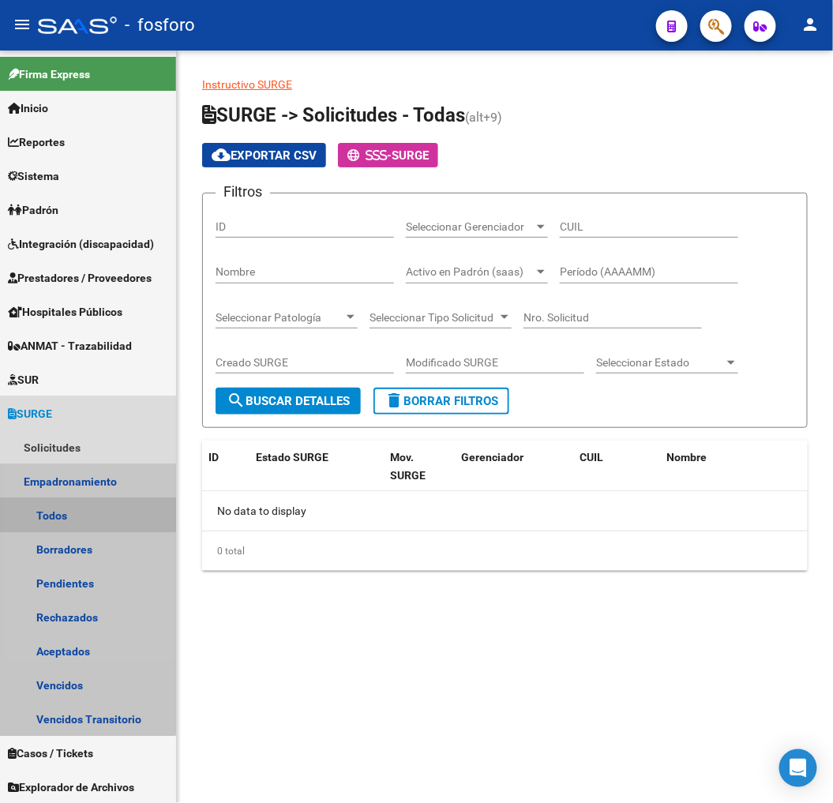
click at [56, 513] on link "Todos" at bounding box center [88, 515] width 176 height 34
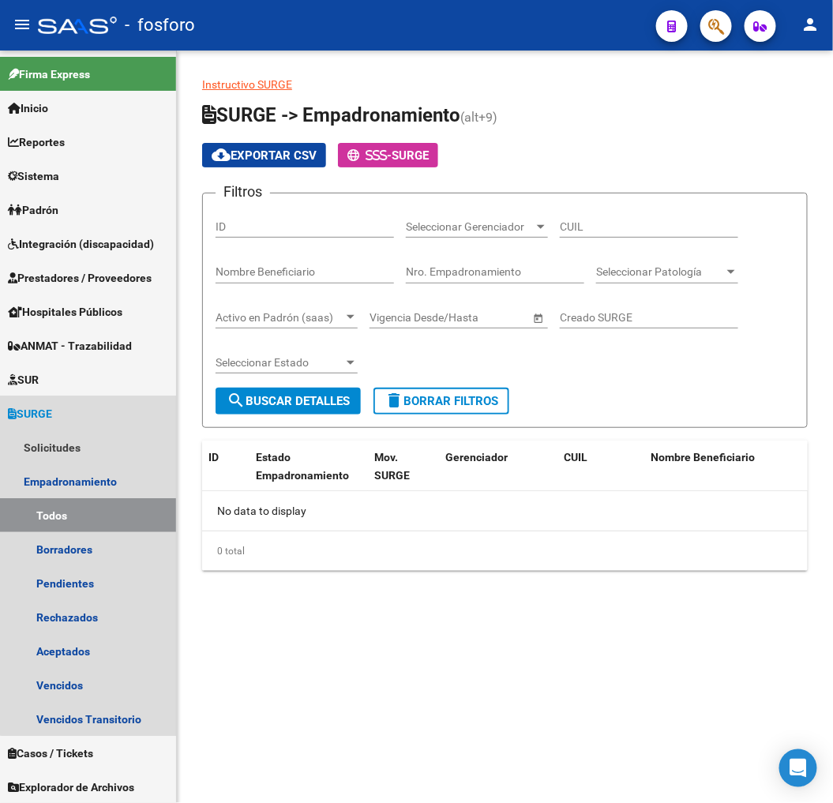
click at [90, 417] on link "SURGE" at bounding box center [88, 413] width 176 height 34
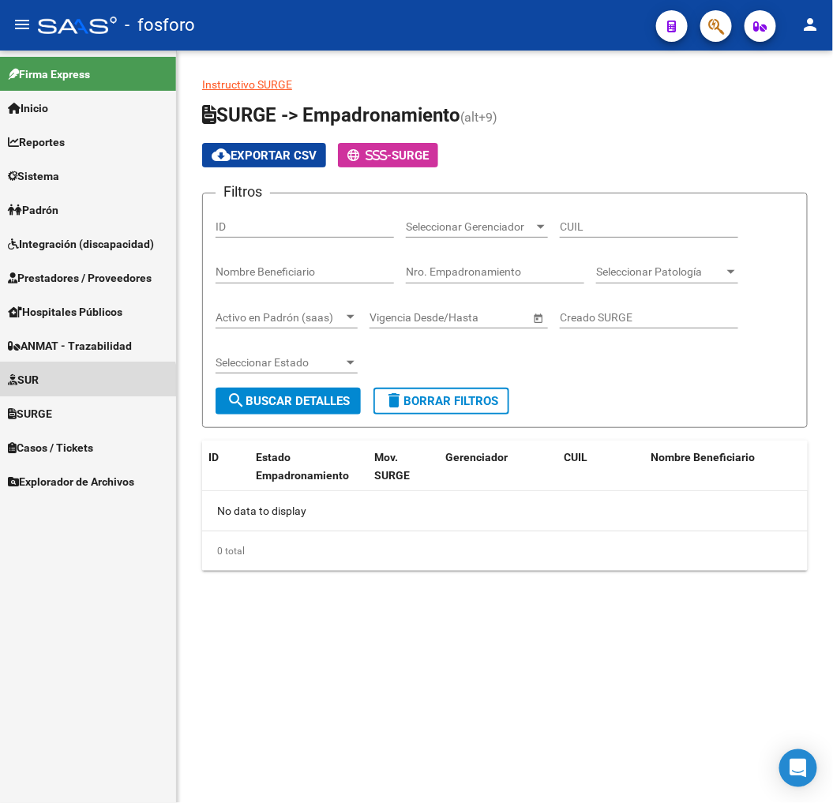
click at [84, 388] on link "SUR" at bounding box center [88, 379] width 176 height 34
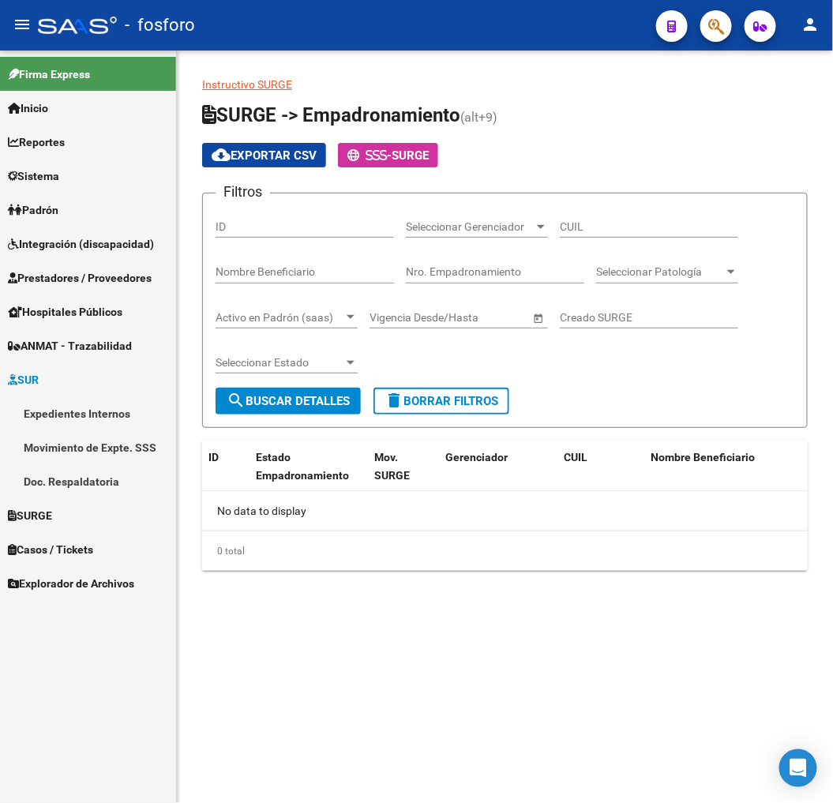
click at [84, 388] on link "SUR" at bounding box center [88, 379] width 176 height 34
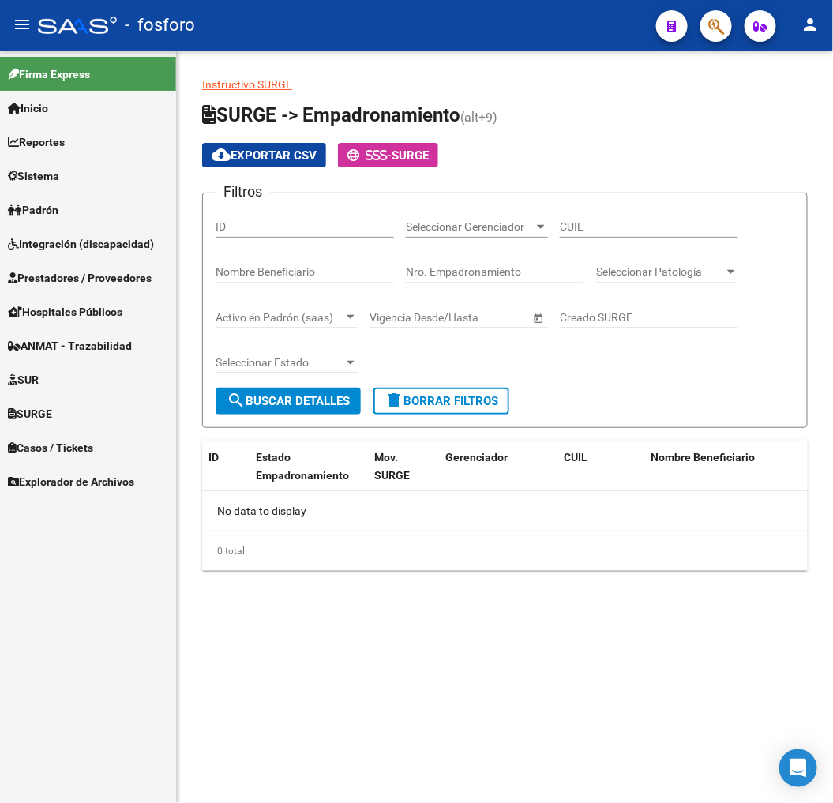
click at [64, 318] on span "Hospitales Públicos" at bounding box center [65, 311] width 114 height 17
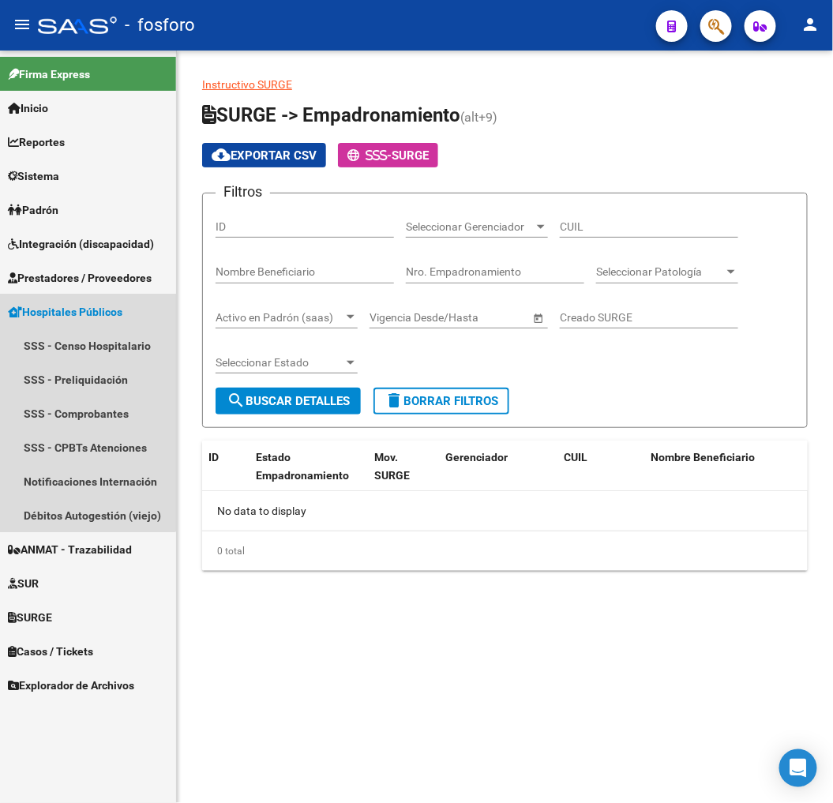
click at [68, 308] on span "Hospitales Públicos" at bounding box center [65, 311] width 114 height 17
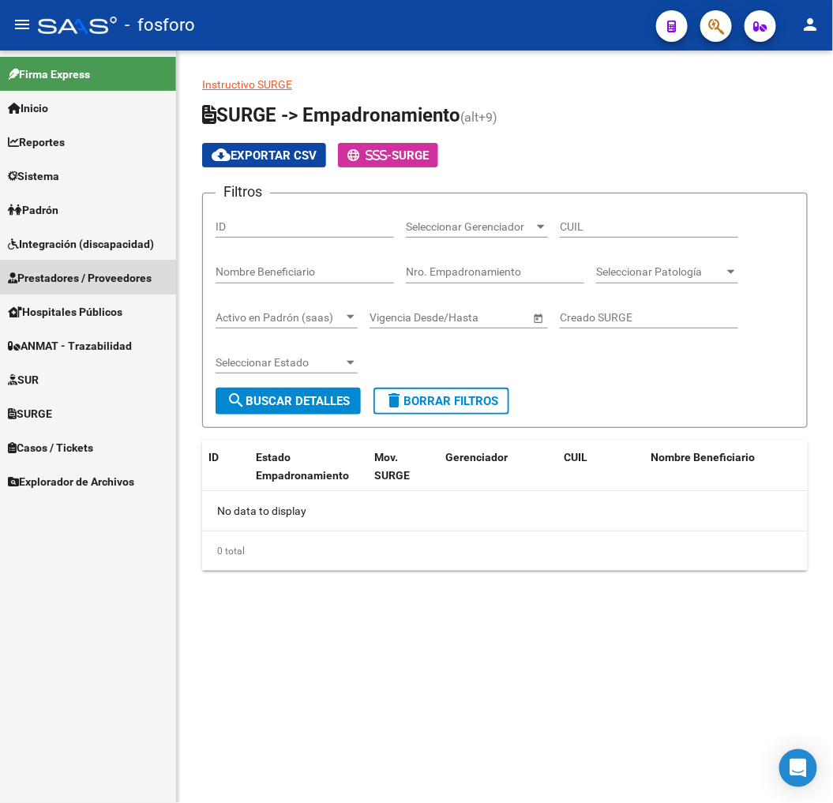
click at [71, 279] on span "Prestadores / Proveedores" at bounding box center [80, 277] width 144 height 17
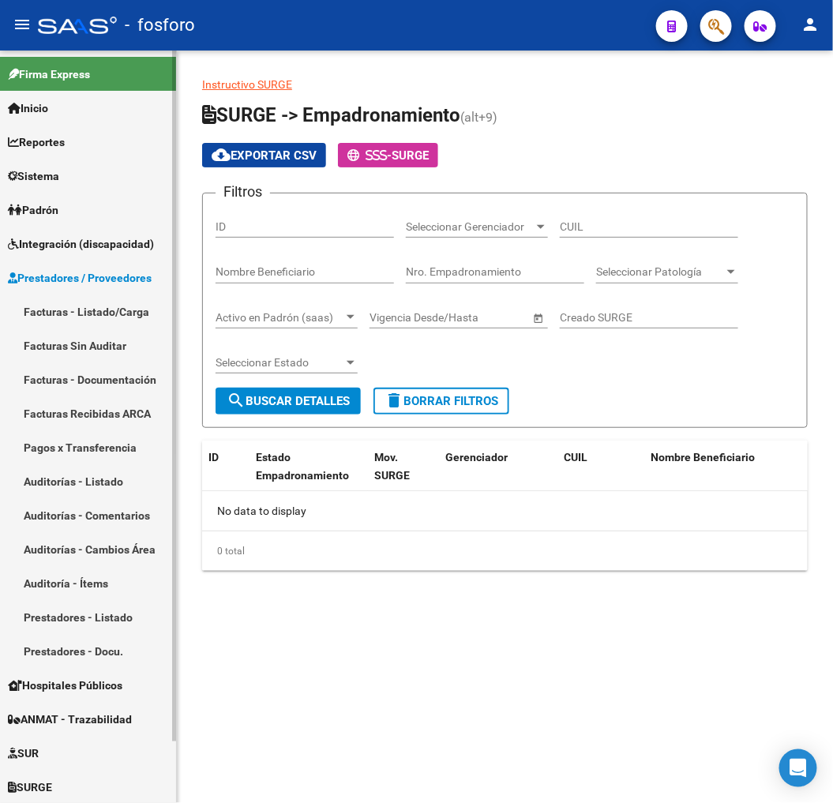
click at [74, 242] on span "Integración (discapacidad)" at bounding box center [81, 243] width 146 height 17
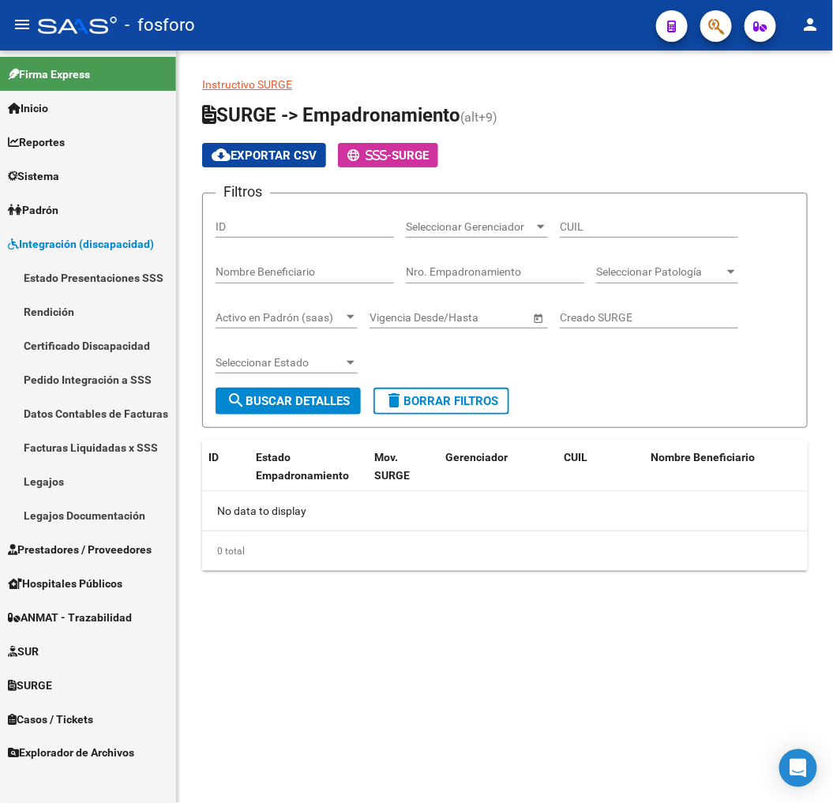
click at [81, 367] on link "Pedido Integración a SSS" at bounding box center [88, 379] width 176 height 34
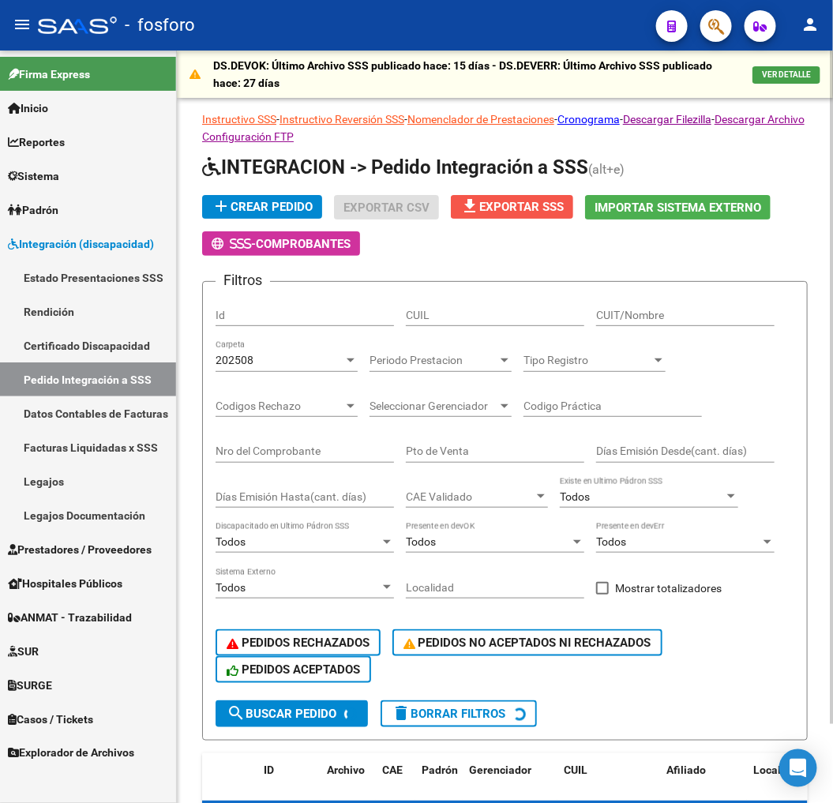
click at [485, 196] on button "file_download Exportar SSS" at bounding box center [512, 207] width 122 height 24
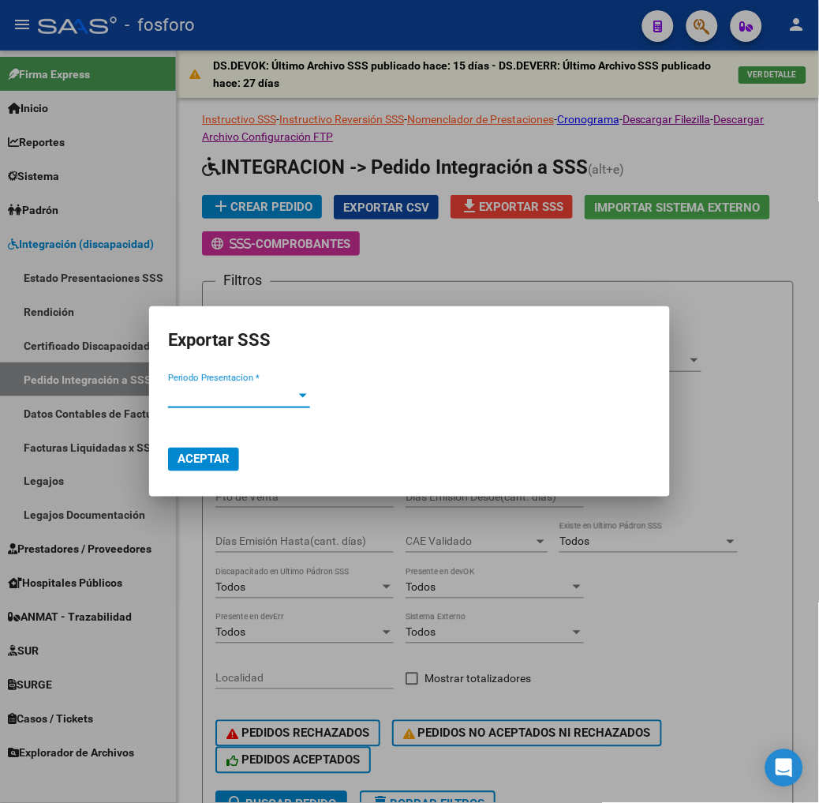
click at [219, 397] on span "Periodo Presentacion *" at bounding box center [232, 395] width 128 height 14
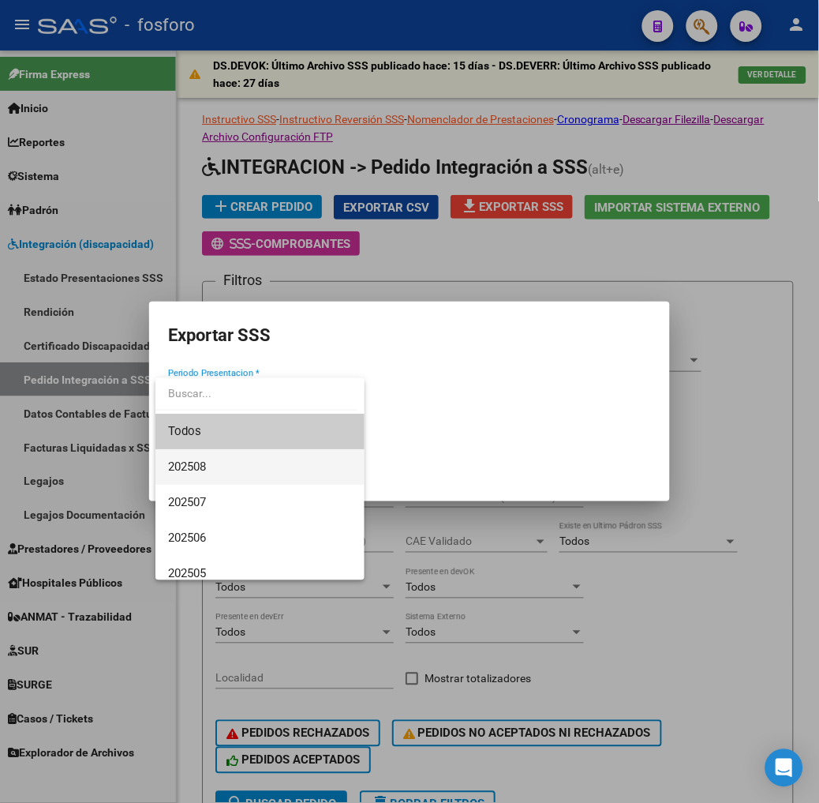
click at [204, 458] on span "202508" at bounding box center [260, 467] width 184 height 36
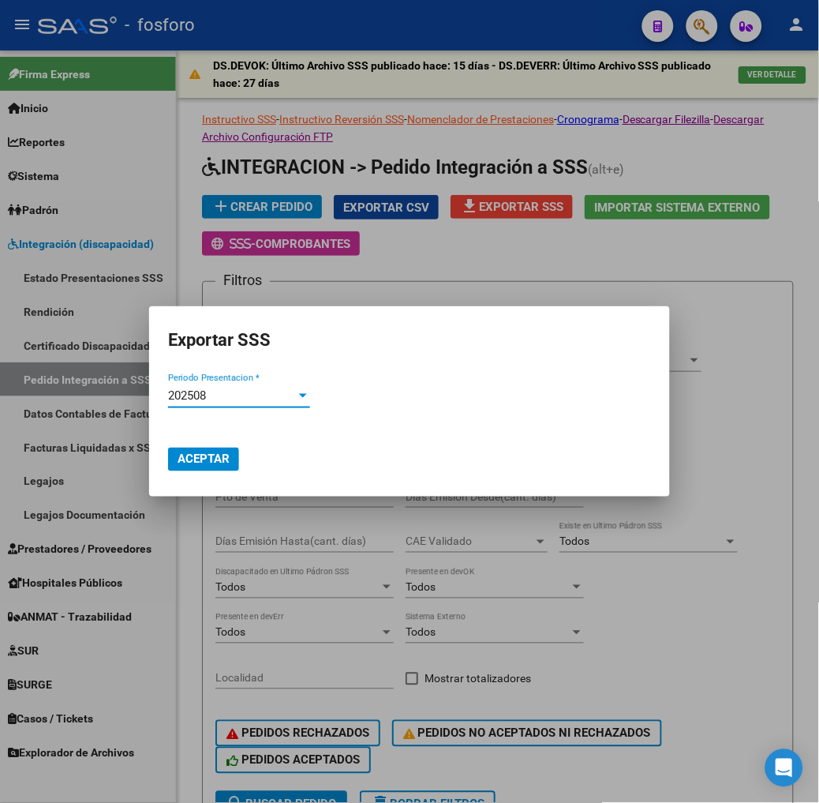
click at [205, 472] on mat-dialog-actions "Aceptar" at bounding box center [409, 449] width 483 height 55
click at [205, 466] on button "Aceptar" at bounding box center [203, 460] width 71 height 24
click at [404, 330] on h2 "Exportar SSS" at bounding box center [409, 340] width 483 height 30
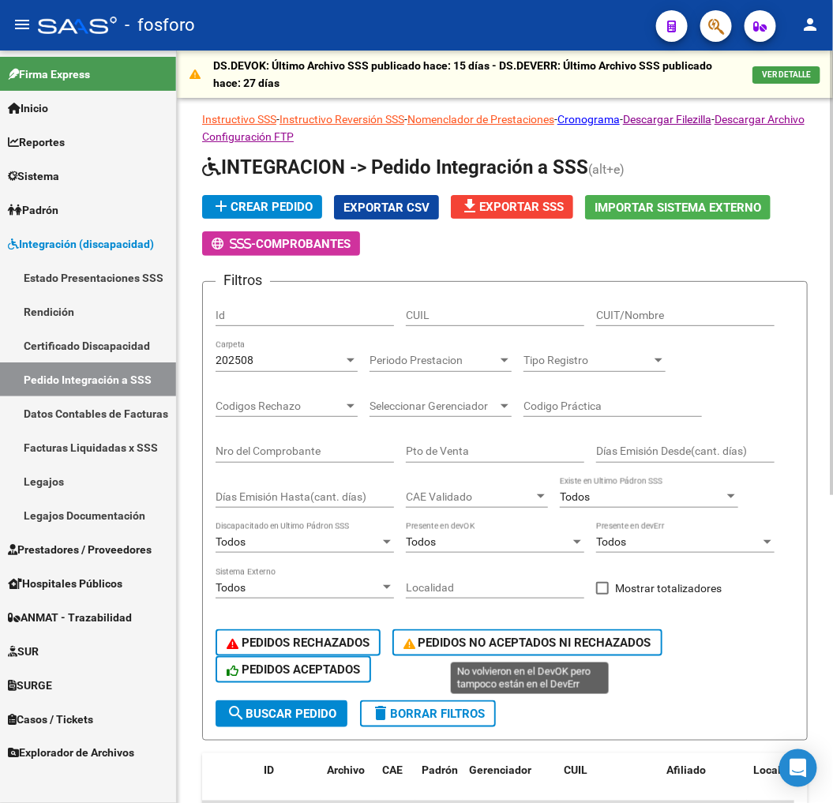
click at [550, 697] on div "PEDIDOS RECHAZADOS PEDIDOS NO ACEPTADOS NI RECHAZADOS PEDIDOS ACEPTADOS" at bounding box center [504, 656] width 579 height 88
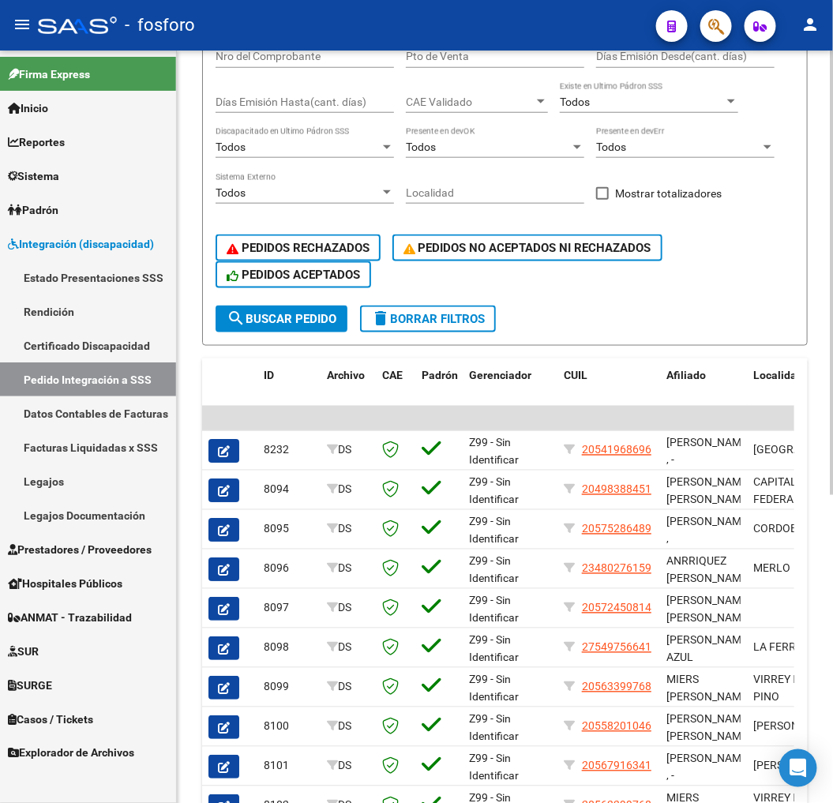
scroll to position [438, 0]
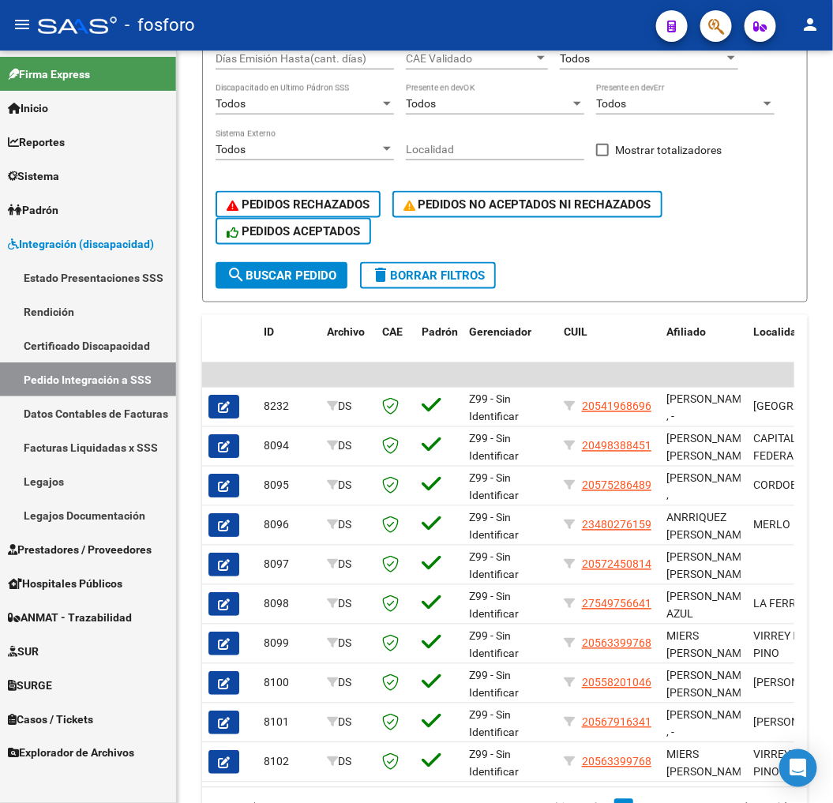
click at [139, 368] on link "Pedido Integración a SSS" at bounding box center [88, 379] width 176 height 34
click at [103, 278] on link "Estado Presentaciones SSS" at bounding box center [88, 277] width 176 height 34
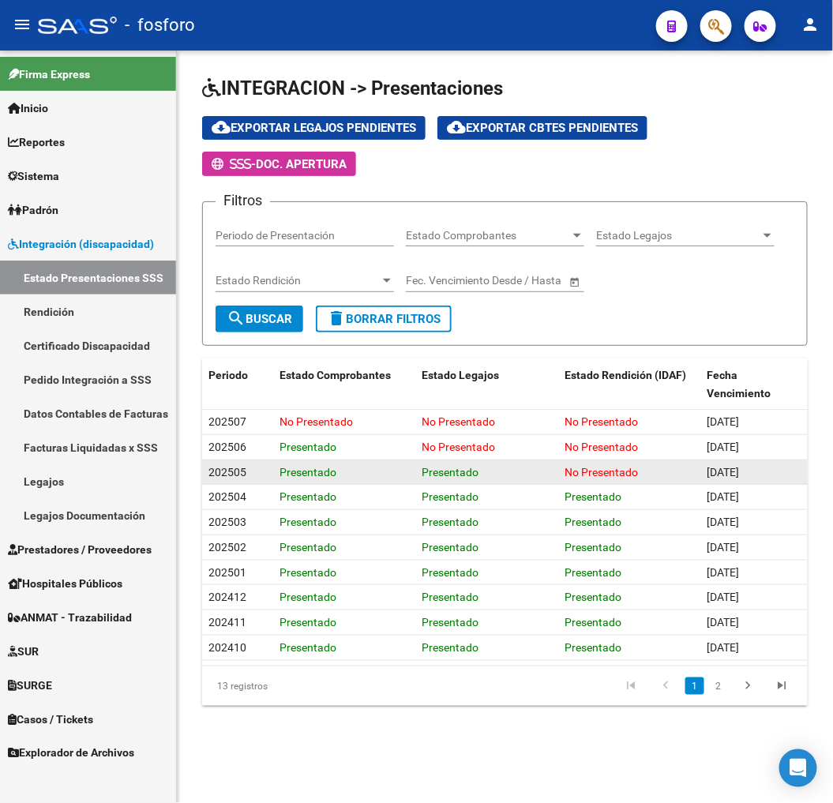
drag, startPoint x: 515, startPoint y: 470, endPoint x: 6, endPoint y: 320, distance: 529.8
click at [515, 470] on div "Presentado" at bounding box center [486, 472] width 129 height 18
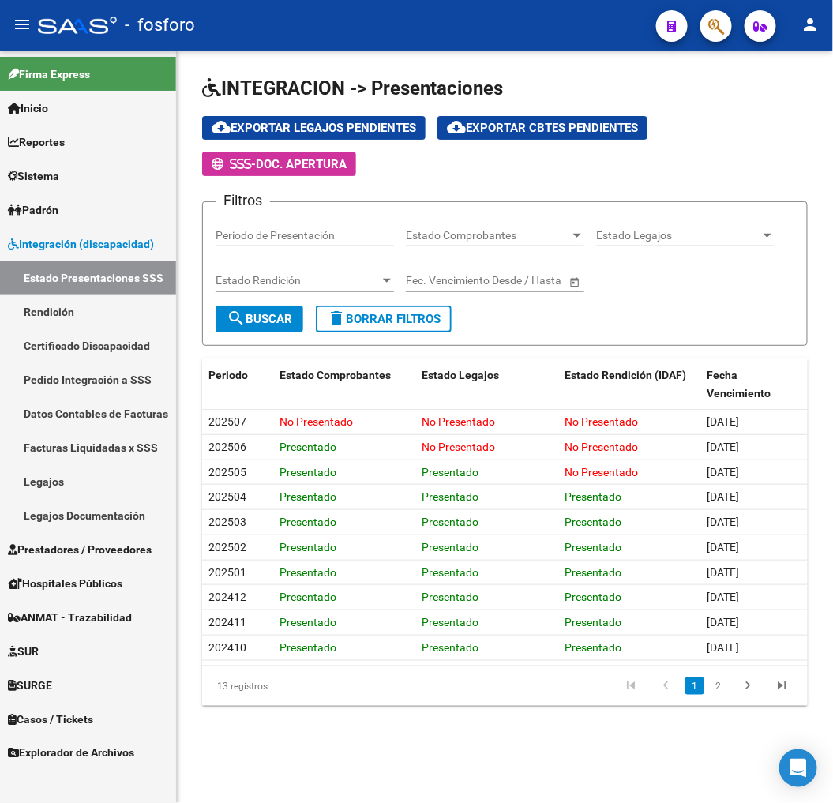
click at [38, 249] on span "Integración (discapacidad)" at bounding box center [81, 243] width 146 height 17
